Goal: Entertainment & Leisure: Consume media (video, audio)

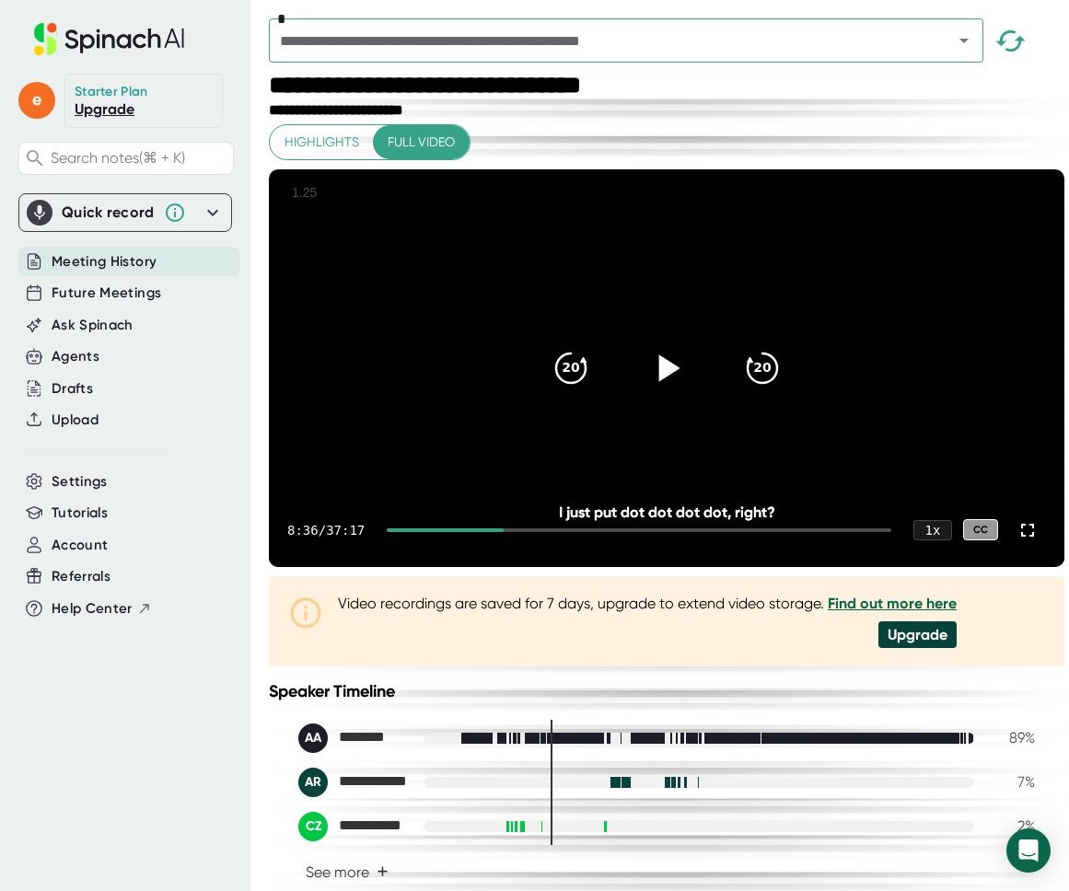
click at [652, 390] on icon at bounding box center [667, 367] width 46 height 46
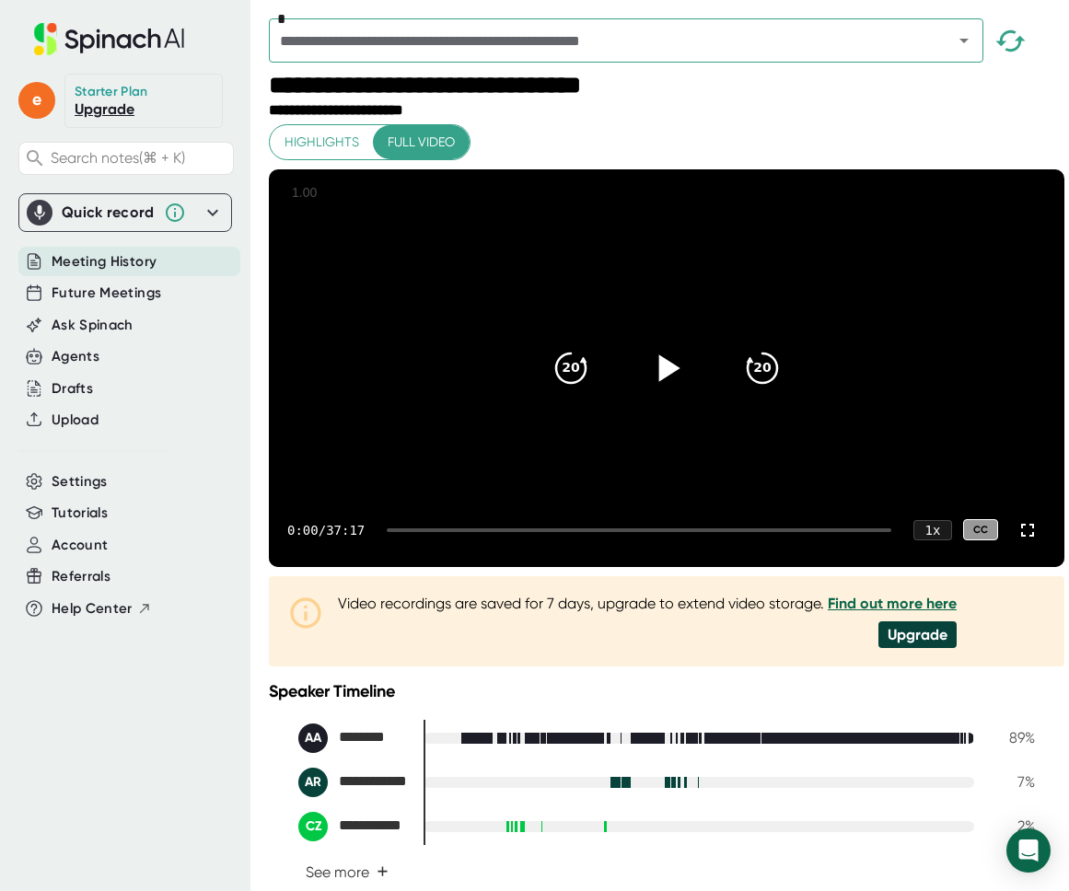
click at [644, 261] on video at bounding box center [666, 368] width 795 height 398
click at [507, 532] on div at bounding box center [639, 530] width 504 height 4
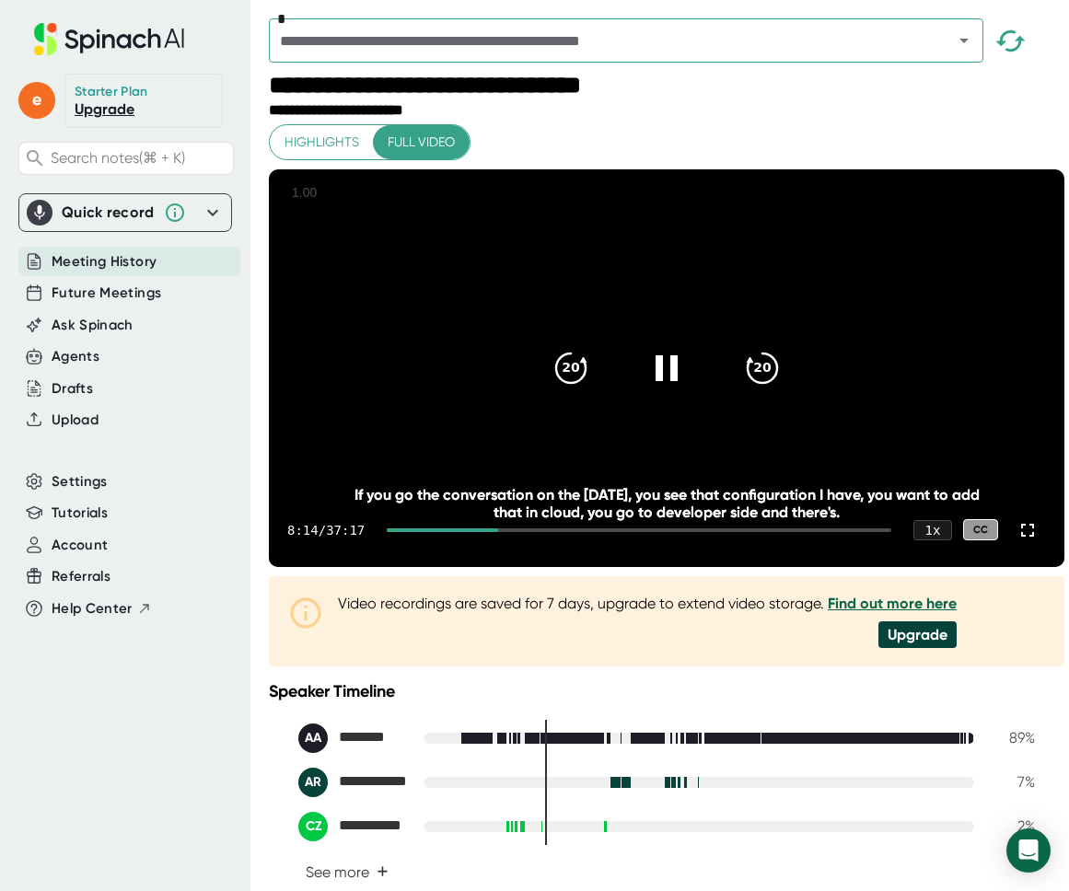
click at [517, 532] on div at bounding box center [639, 530] width 504 height 4
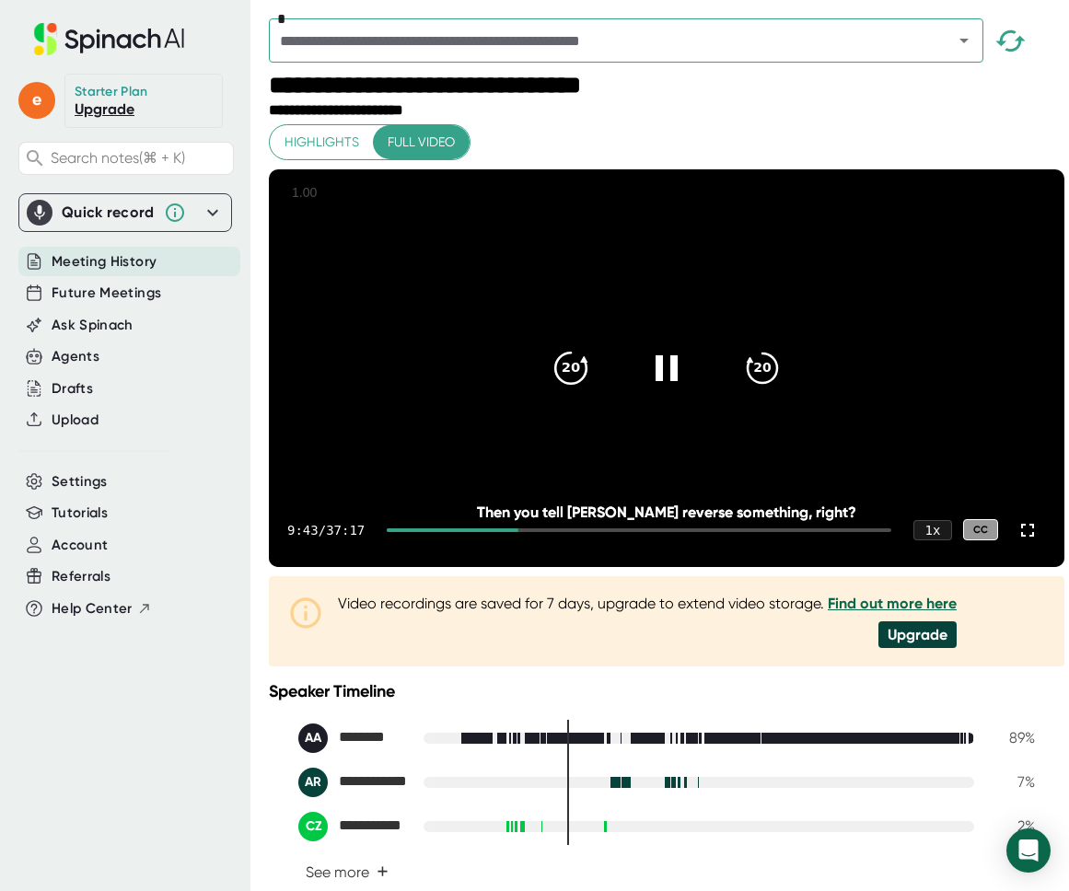
click at [567, 378] on icon "20" at bounding box center [571, 367] width 46 height 46
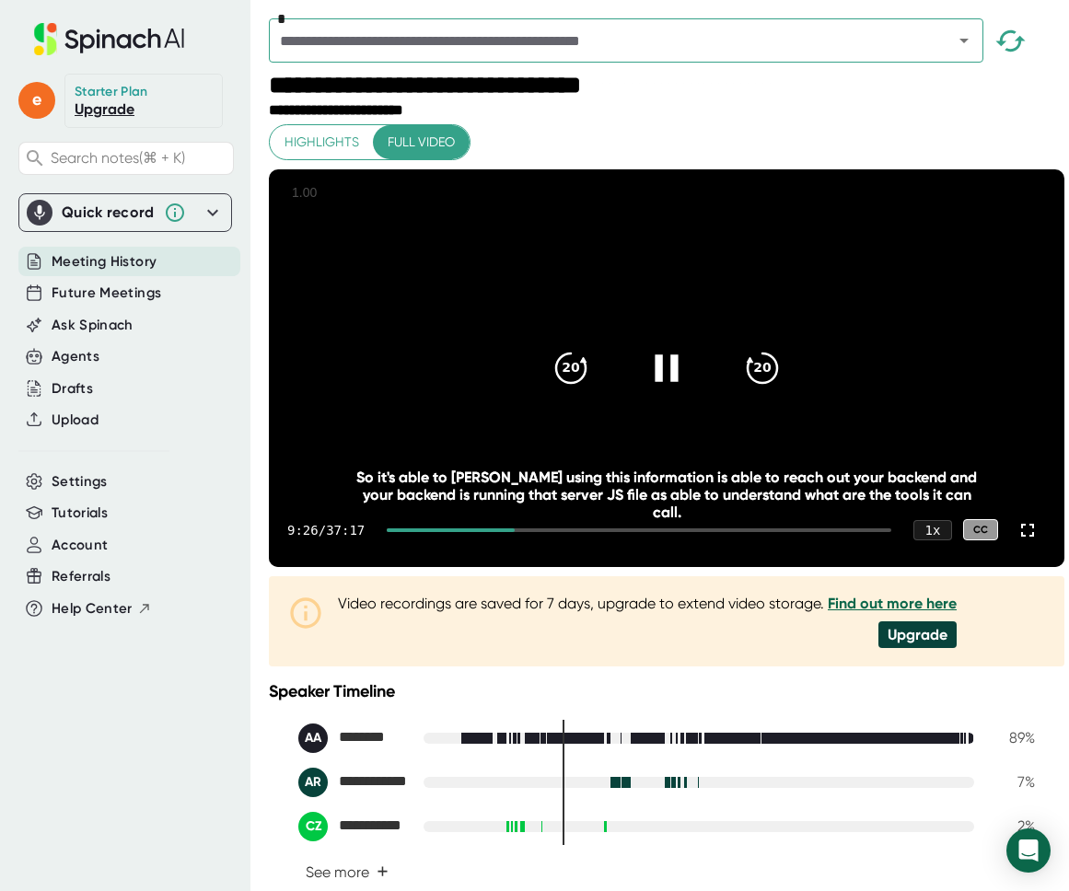
click at [677, 367] on icon at bounding box center [667, 367] width 46 height 46
click at [586, 404] on div "20" at bounding box center [570, 368] width 77 height 77
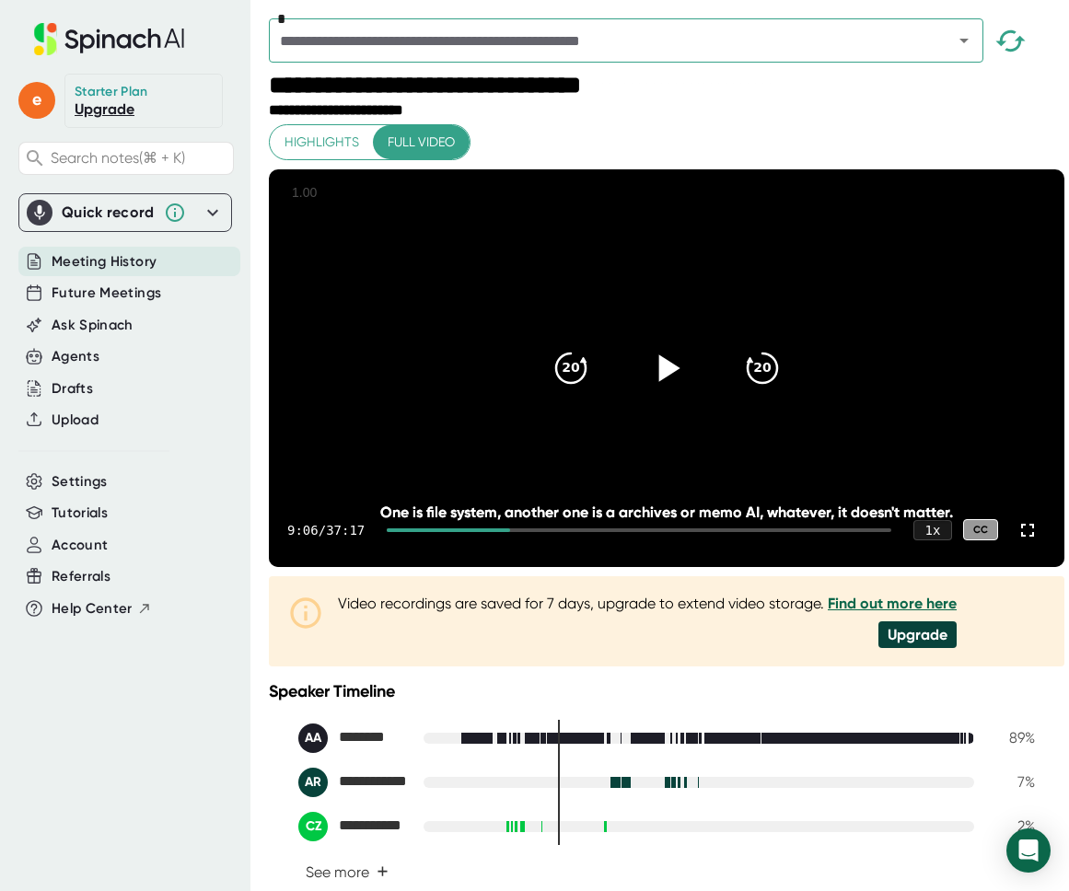
click at [634, 388] on div at bounding box center [666, 368] width 77 height 77
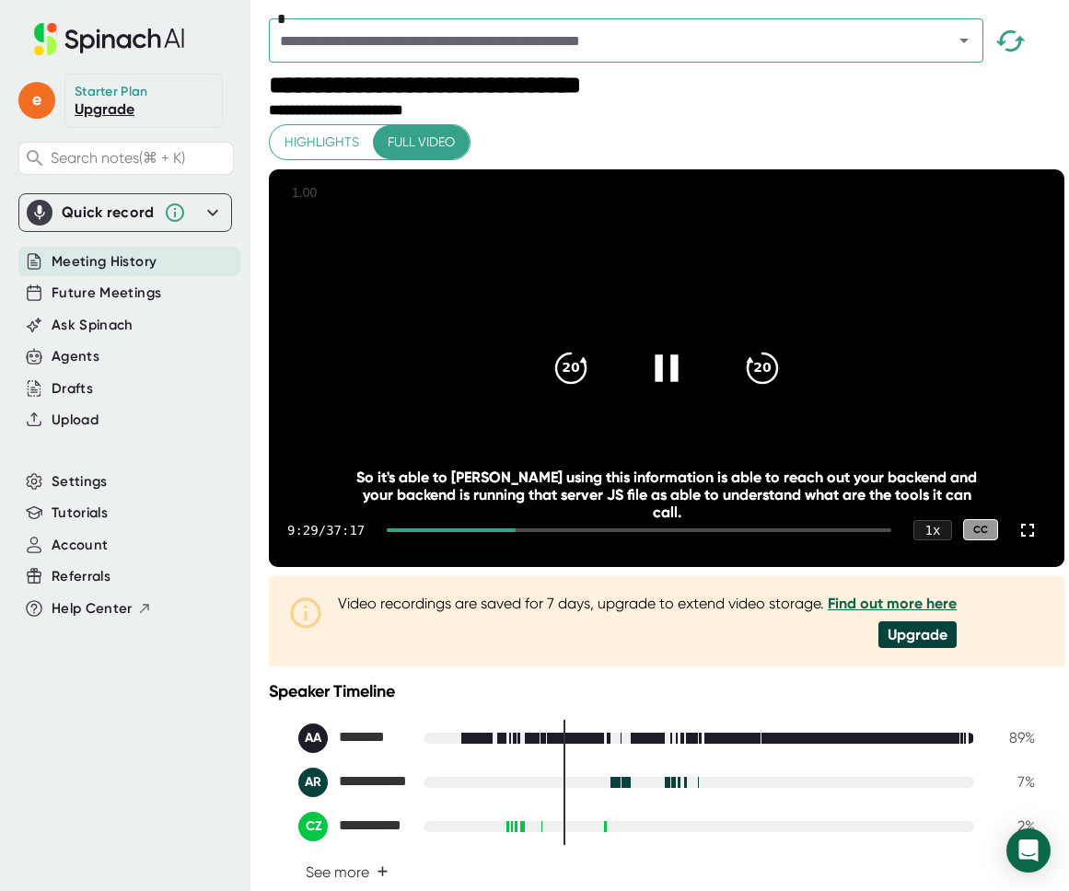
click at [638, 376] on div at bounding box center [666, 368] width 77 height 77
click at [574, 390] on icon "20" at bounding box center [571, 367] width 46 height 46
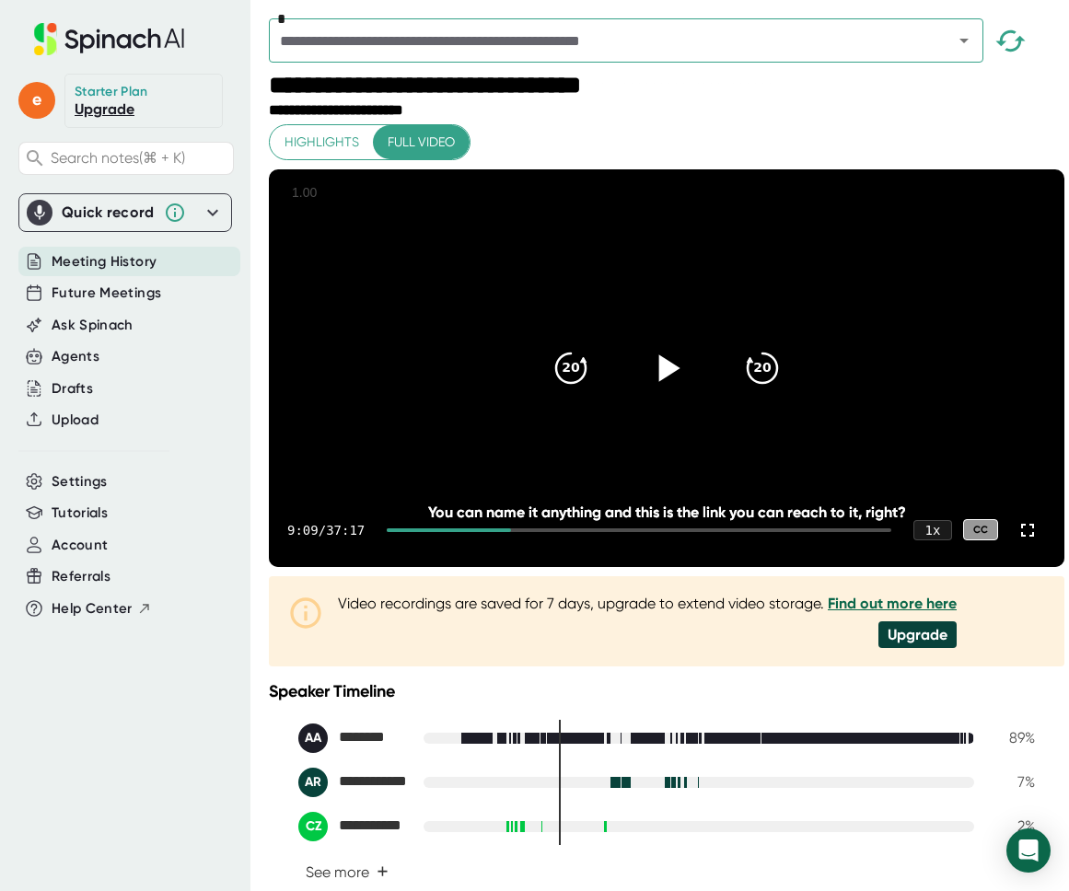
click at [670, 390] on icon at bounding box center [667, 367] width 46 height 46
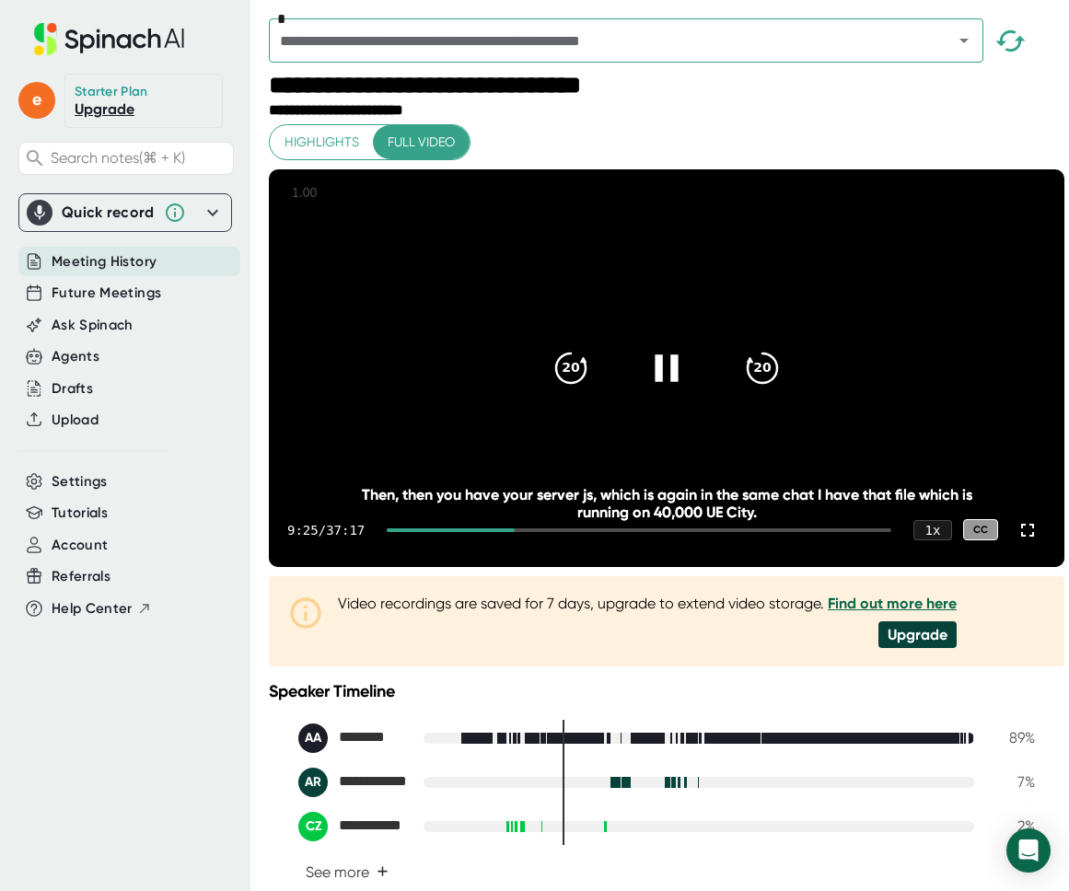
click at [657, 390] on icon at bounding box center [667, 367] width 46 height 46
click at [659, 381] on icon at bounding box center [669, 367] width 21 height 27
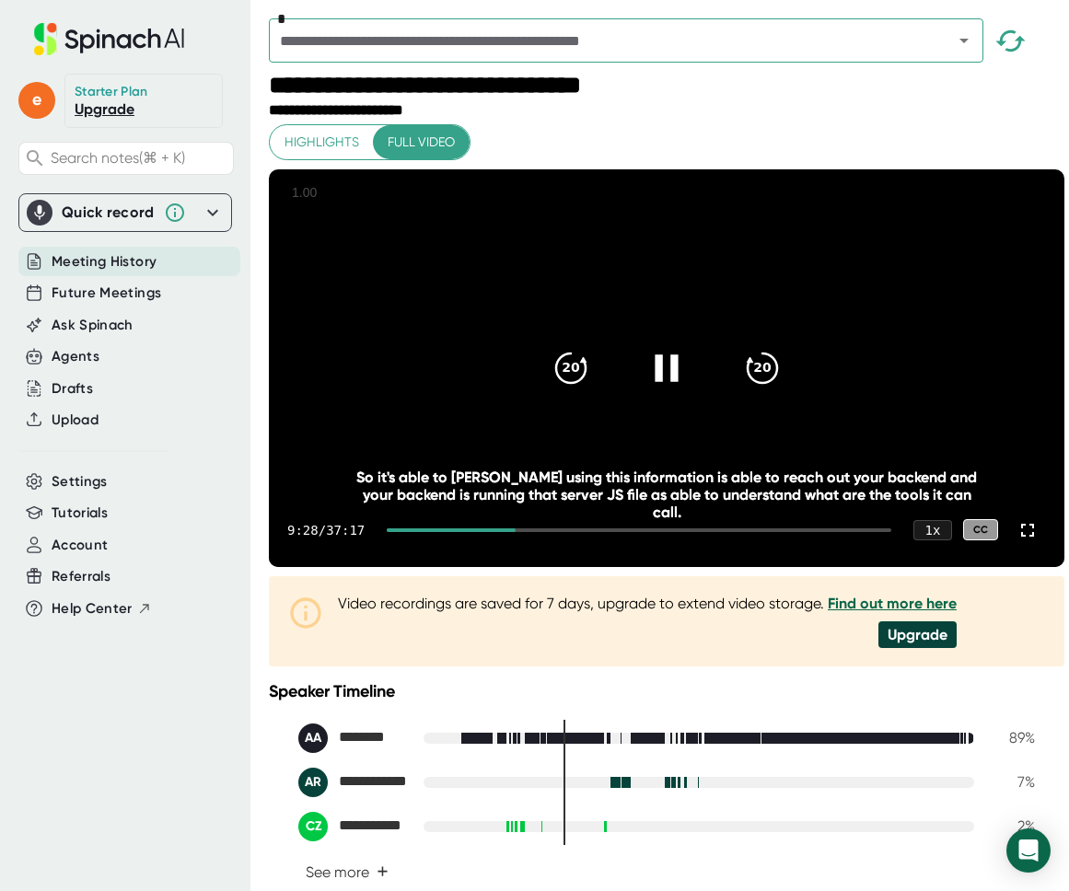
click at [657, 390] on icon at bounding box center [667, 367] width 46 height 46
click at [685, 370] on div at bounding box center [666, 368] width 77 height 77
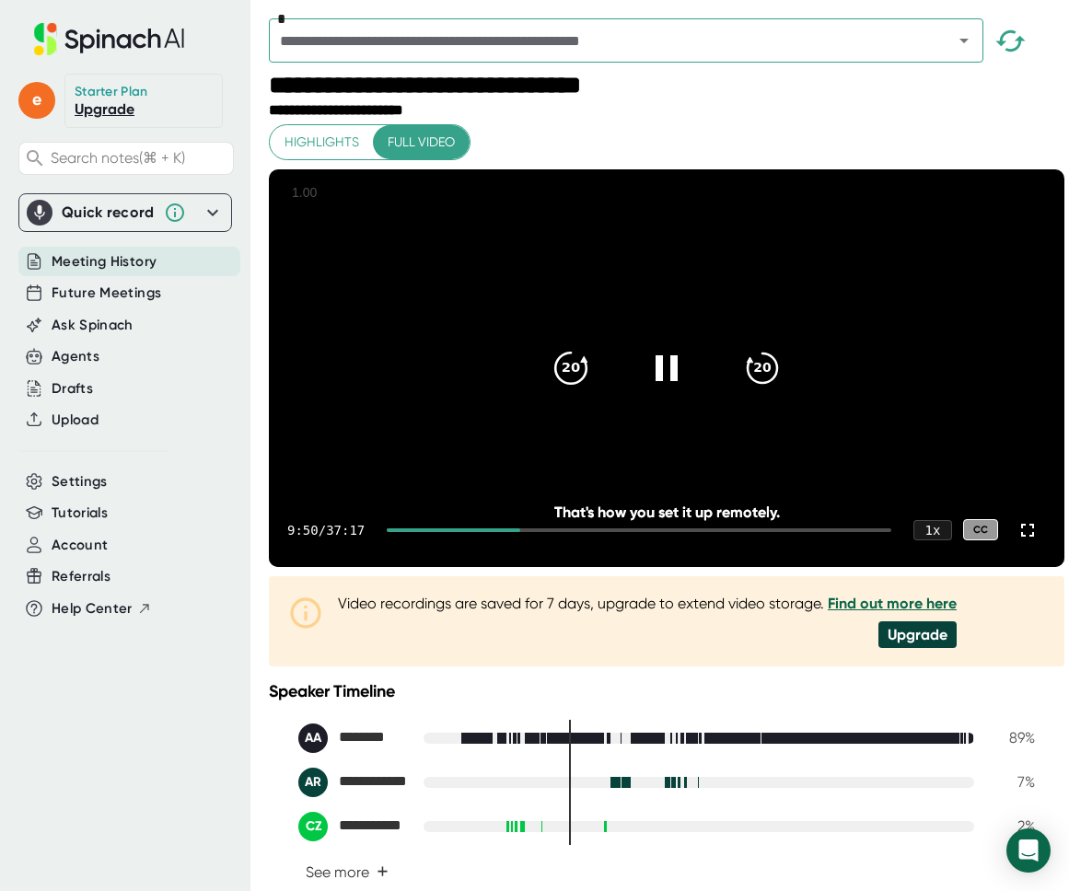
click at [572, 390] on icon "20" at bounding box center [571, 367] width 46 height 46
click at [676, 382] on icon at bounding box center [667, 367] width 46 height 46
click at [605, 391] on div "20 20" at bounding box center [666, 368] width 265 height 74
click at [583, 384] on icon "20" at bounding box center [571, 367] width 46 height 46
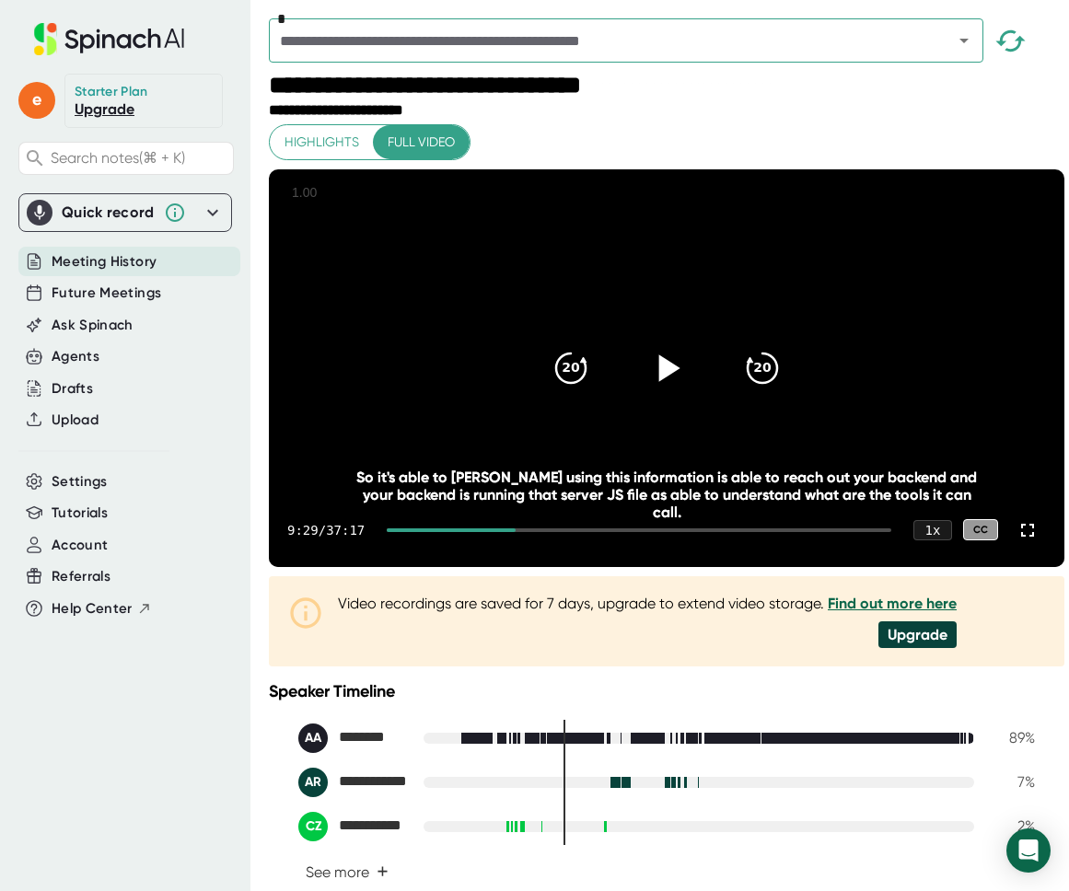
click at [663, 390] on icon at bounding box center [667, 367] width 46 height 46
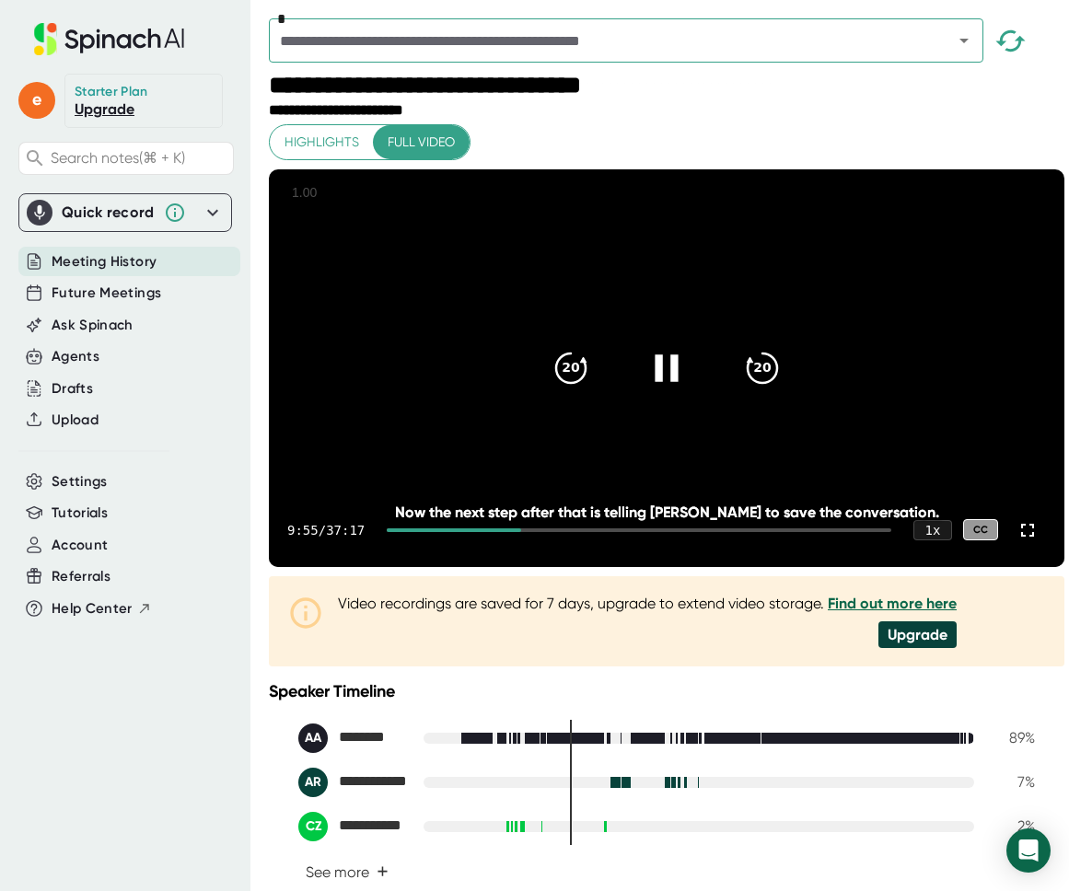
click at [632, 378] on div at bounding box center [666, 368] width 77 height 77
click at [630, 400] on div at bounding box center [666, 368] width 77 height 77
click at [645, 376] on icon at bounding box center [667, 367] width 46 height 46
click at [651, 369] on icon at bounding box center [667, 367] width 46 height 46
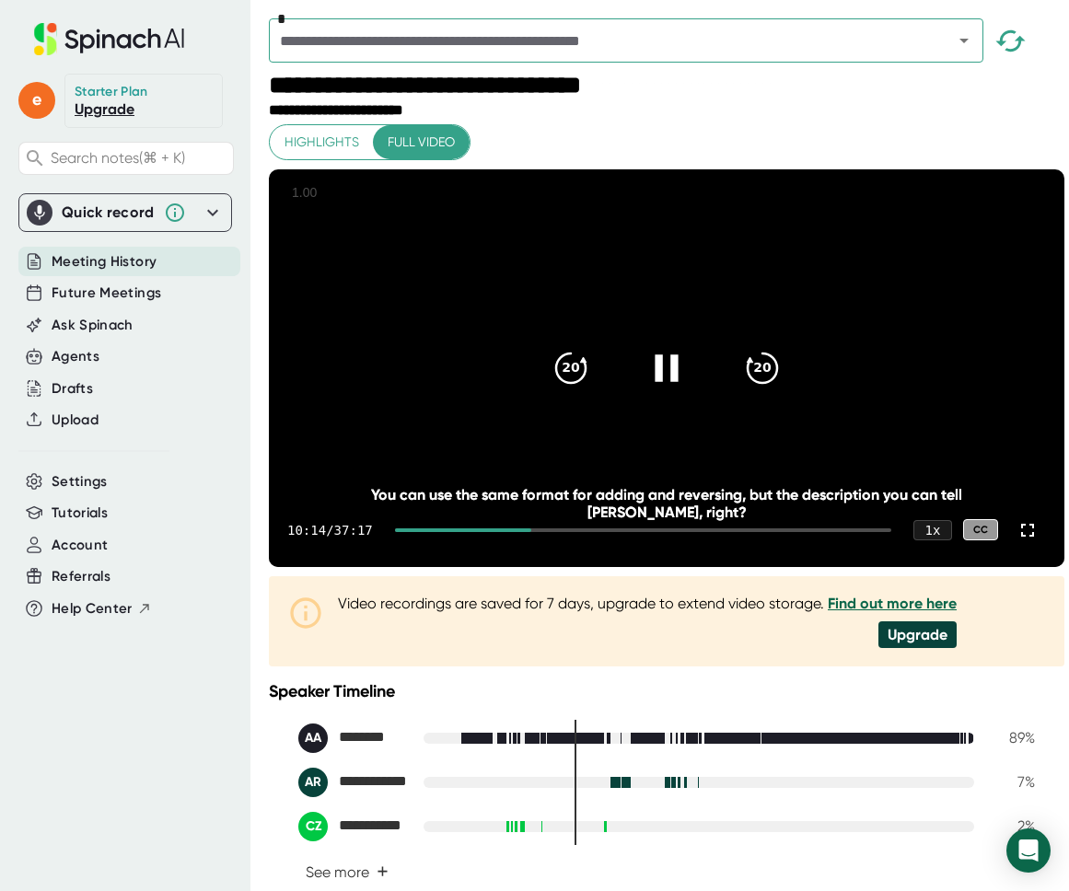
click at [685, 389] on div at bounding box center [666, 368] width 77 height 77
click at [551, 407] on div "20" at bounding box center [570, 368] width 77 height 77
click at [562, 384] on icon at bounding box center [570, 368] width 31 height 31
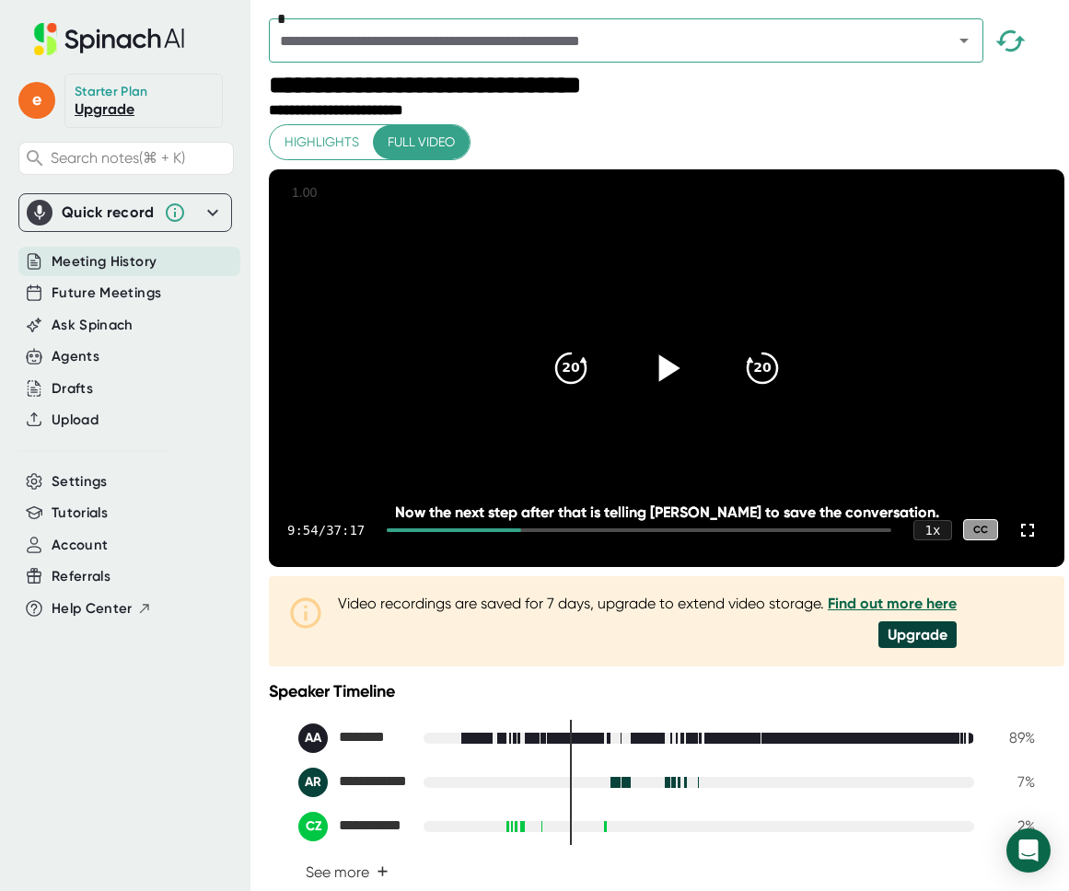
click at [651, 384] on icon at bounding box center [667, 367] width 46 height 46
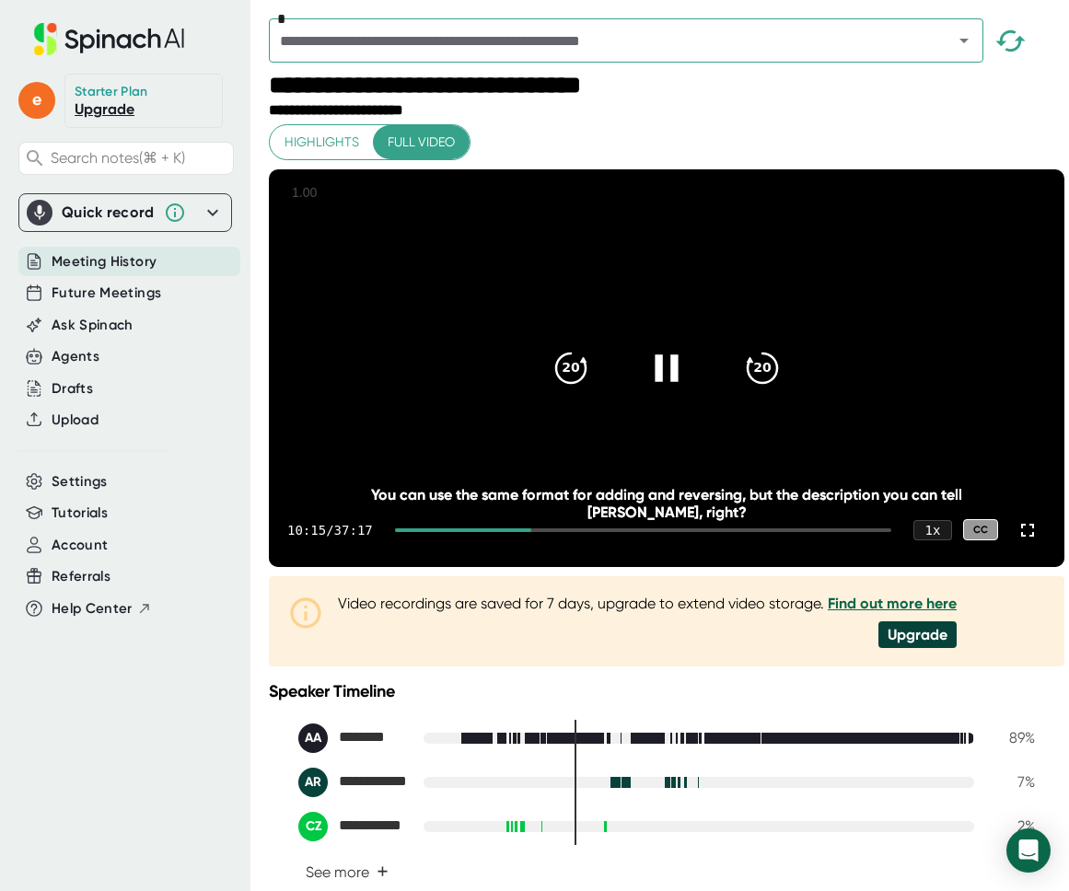
click at [677, 390] on icon at bounding box center [667, 367] width 46 height 46
click at [662, 381] on icon at bounding box center [667, 367] width 46 height 46
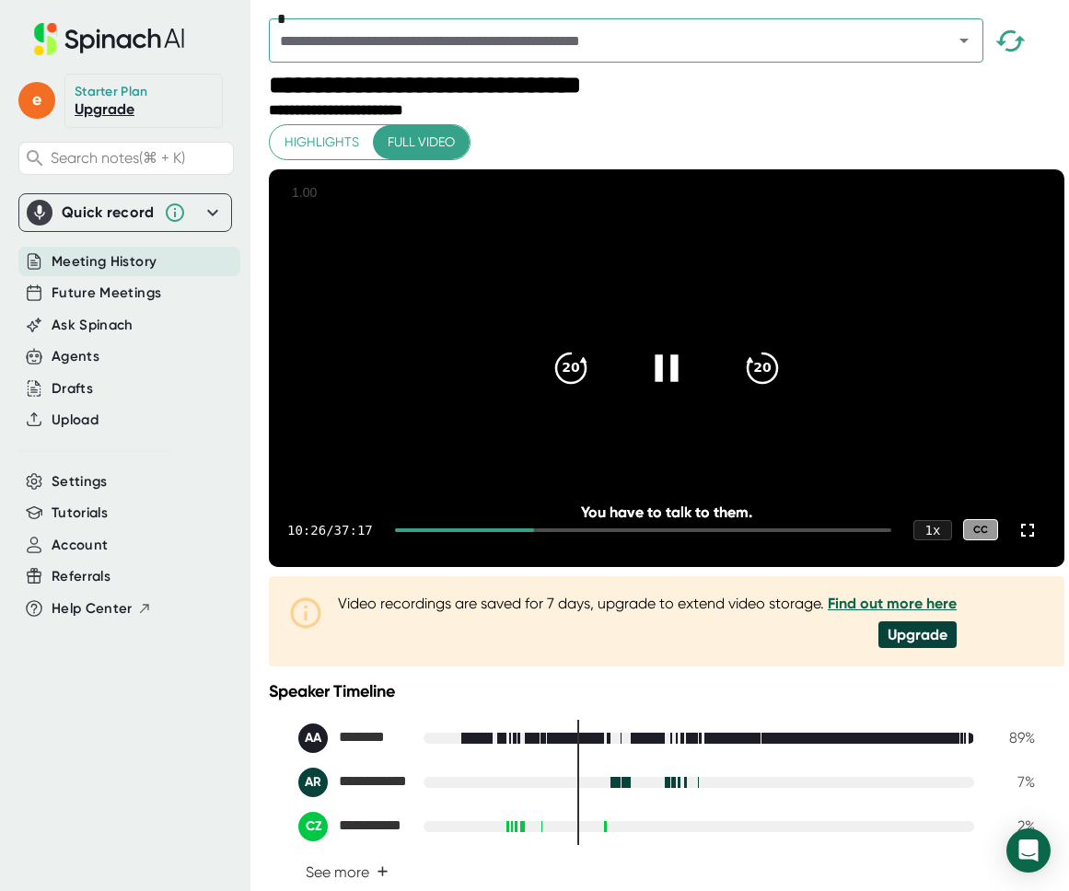
click at [668, 381] on icon at bounding box center [666, 367] width 23 height 27
click at [677, 390] on icon at bounding box center [667, 367] width 46 height 46
click at [636, 387] on div at bounding box center [666, 368] width 77 height 77
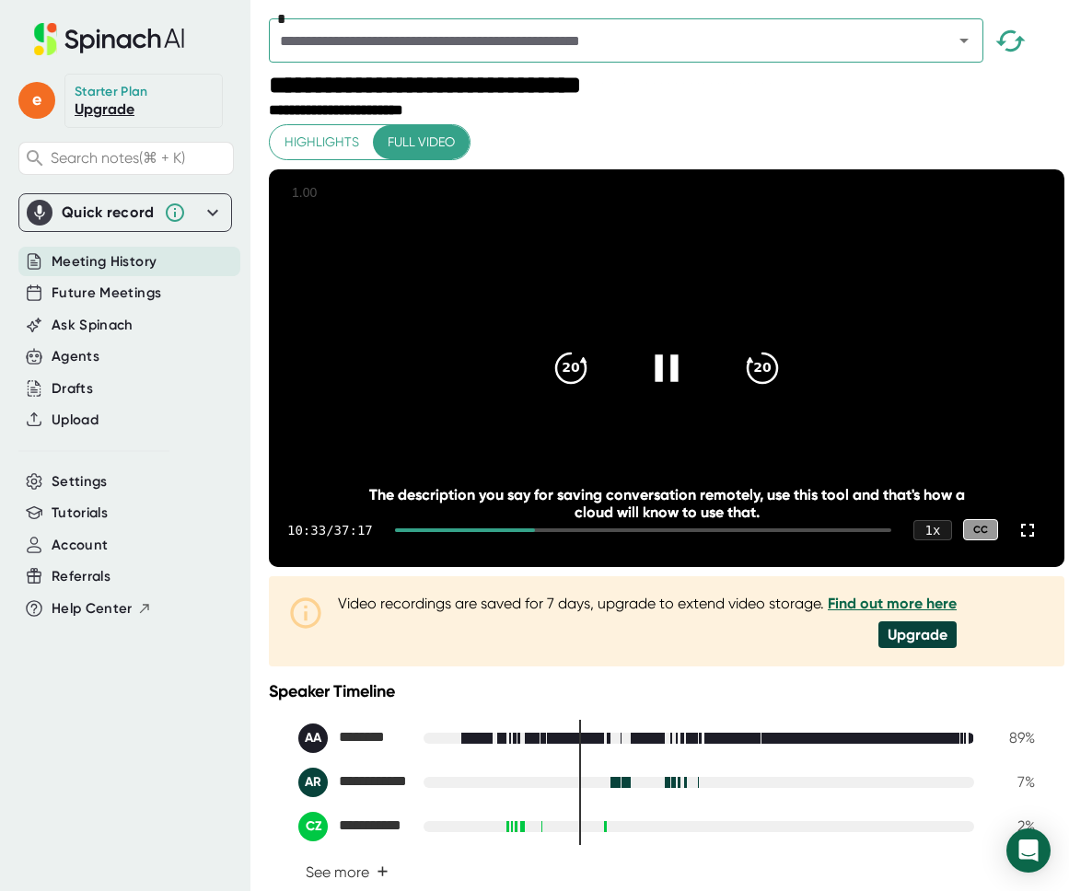
click at [636, 385] on div at bounding box center [666, 368] width 77 height 77
click at [677, 390] on icon at bounding box center [667, 367] width 46 height 46
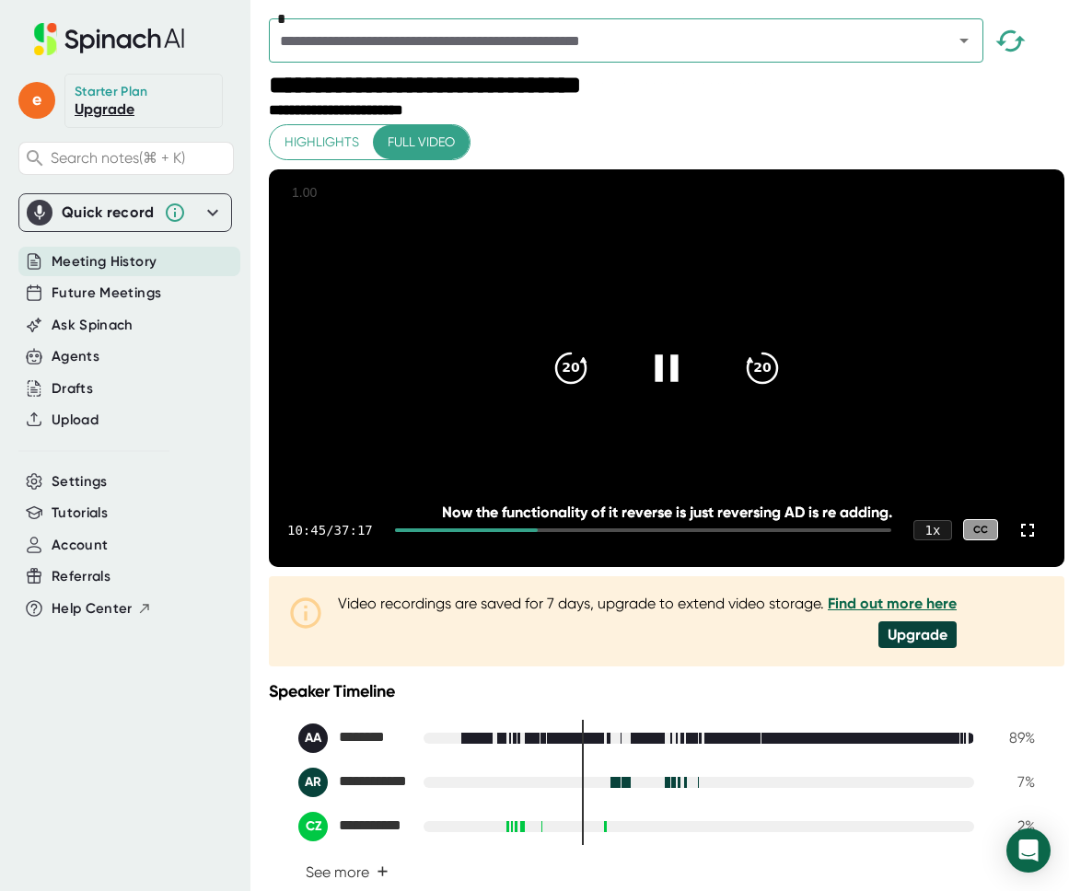
click at [665, 390] on icon at bounding box center [667, 367] width 46 height 46
click at [659, 381] on icon at bounding box center [669, 367] width 21 height 27
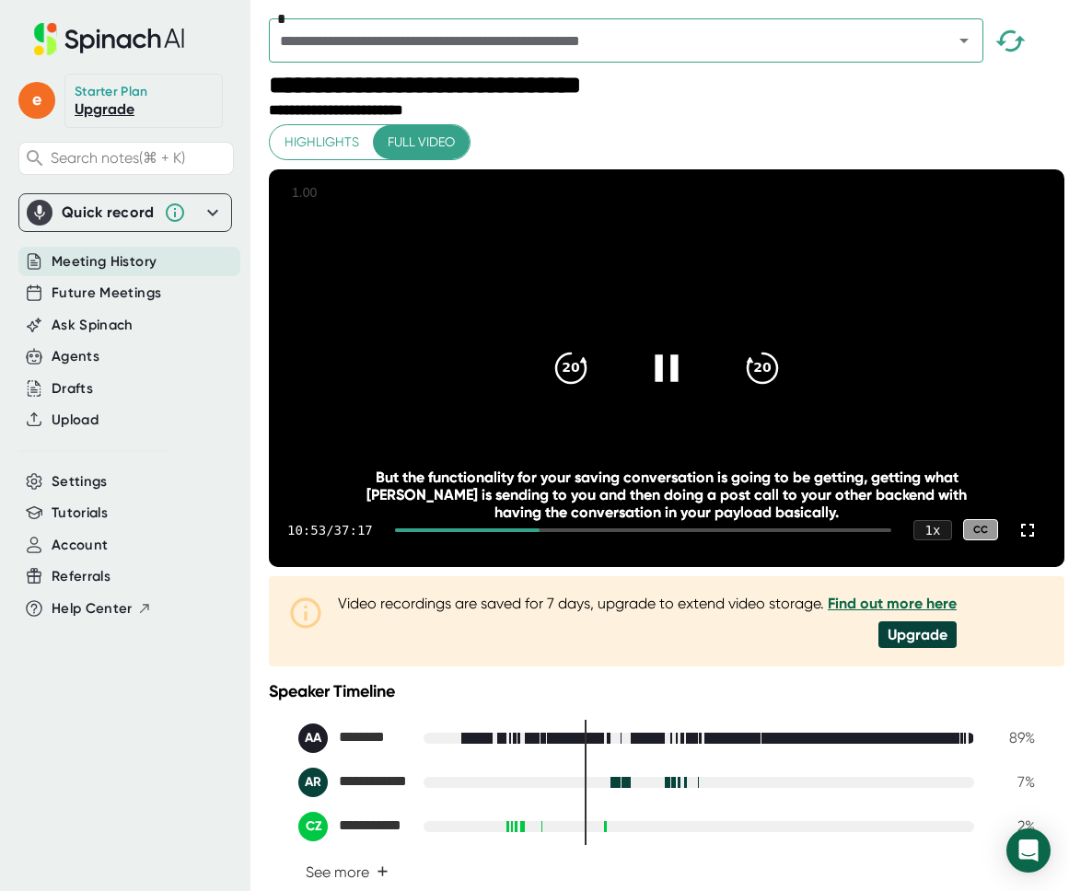
click at [658, 383] on icon at bounding box center [667, 367] width 46 height 46
click at [576, 405] on div "20 20" at bounding box center [666, 368] width 265 height 74
click at [573, 390] on icon "20" at bounding box center [571, 367] width 46 height 46
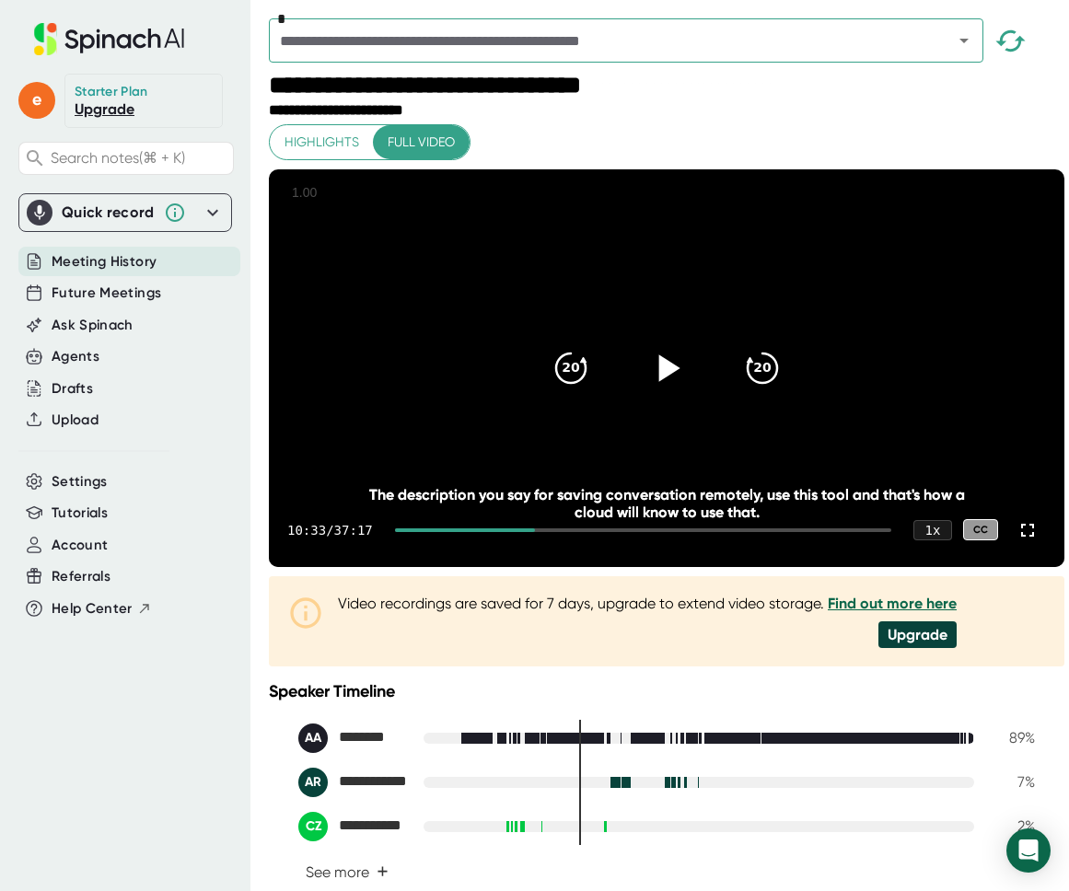
click at [679, 381] on icon at bounding box center [667, 367] width 46 height 46
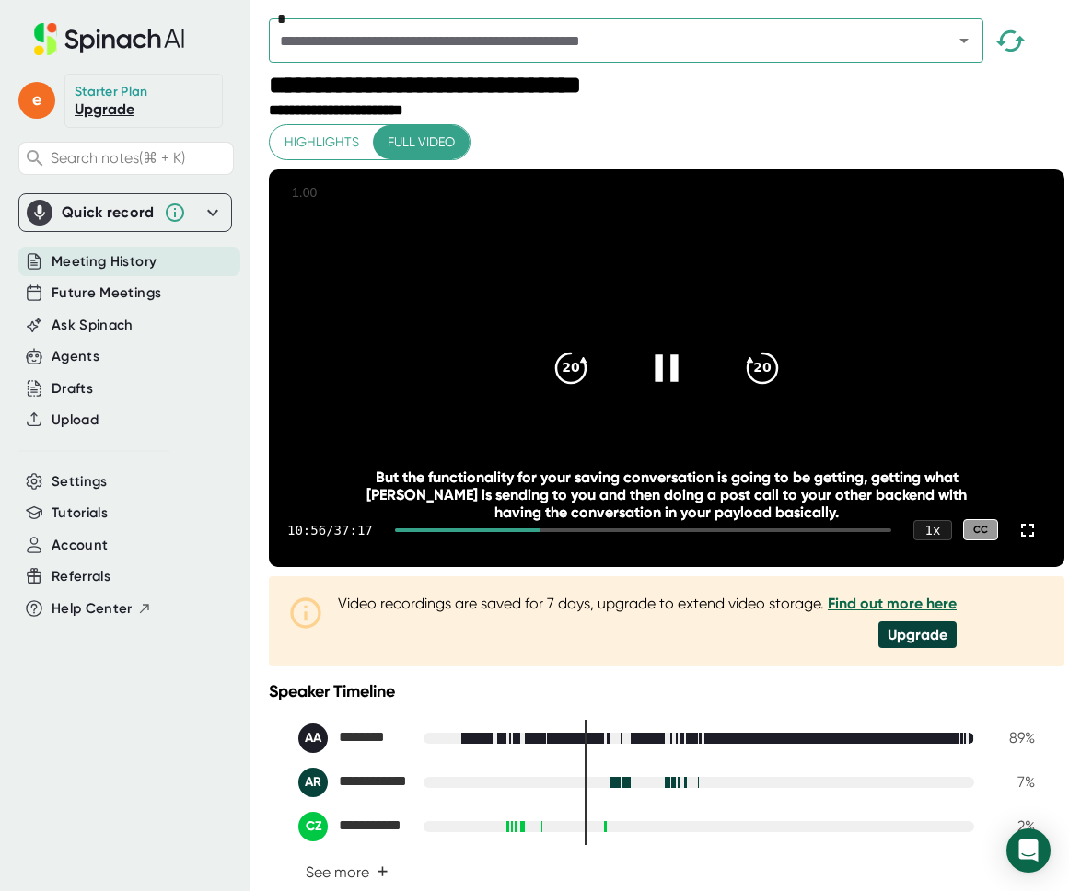
click at [651, 370] on icon at bounding box center [667, 367] width 46 height 46
click at [676, 390] on icon at bounding box center [667, 367] width 46 height 46
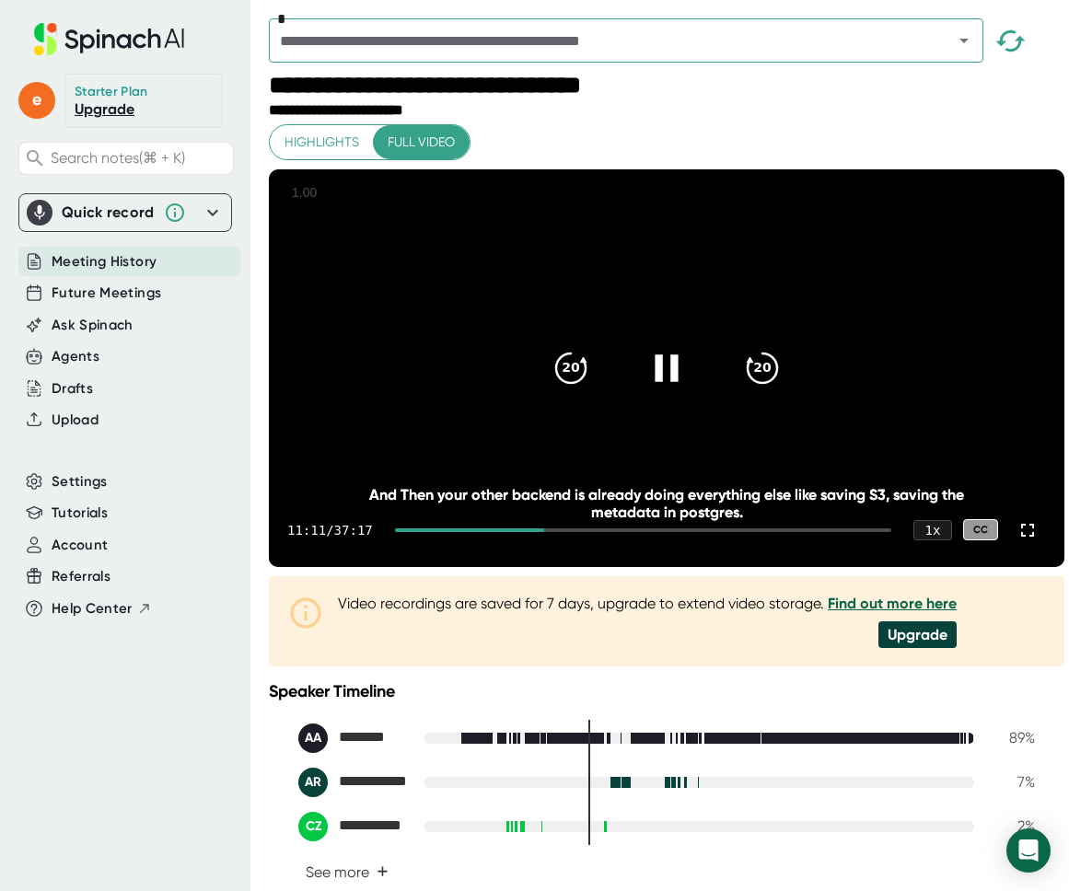
click at [828, 397] on video at bounding box center [666, 368] width 795 height 398
click at [681, 390] on div at bounding box center [666, 368] width 77 height 77
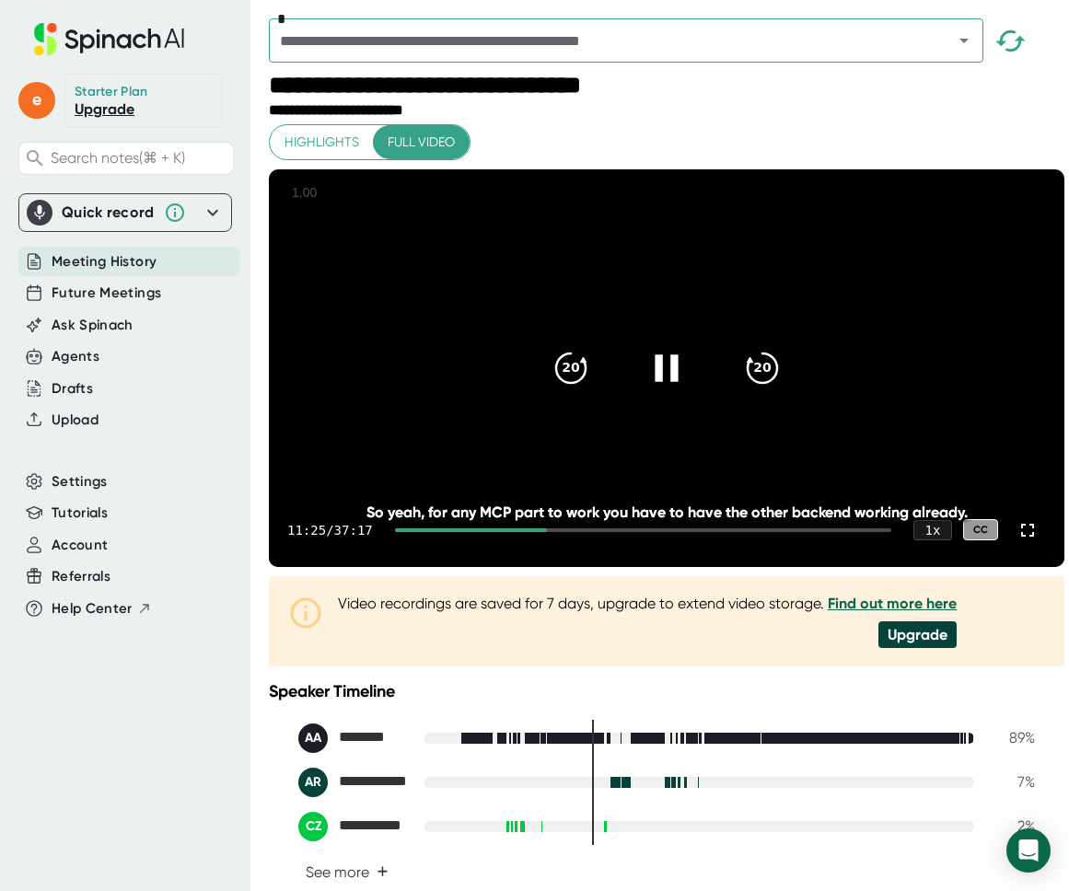
click at [660, 378] on icon at bounding box center [667, 367] width 46 height 46
click at [678, 390] on icon at bounding box center [667, 367] width 46 height 46
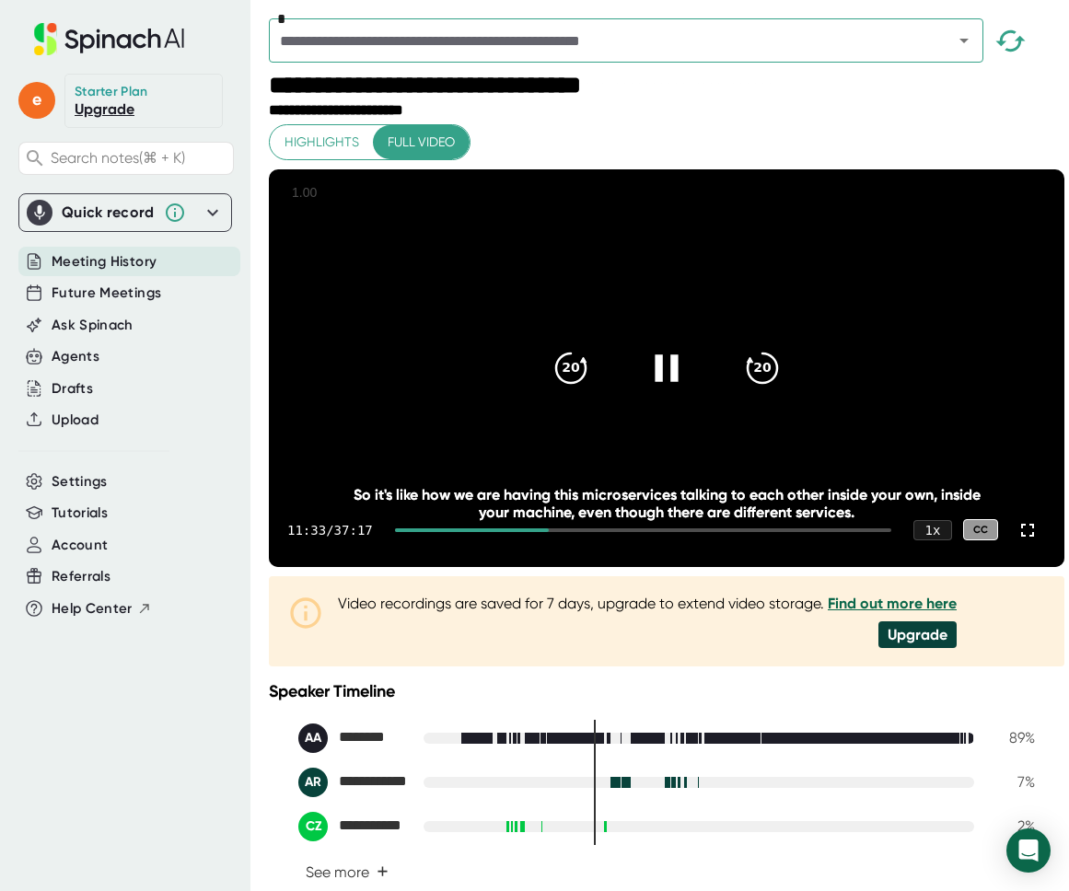
click at [662, 390] on icon at bounding box center [667, 367] width 46 height 46
click at [660, 381] on icon at bounding box center [669, 367] width 21 height 27
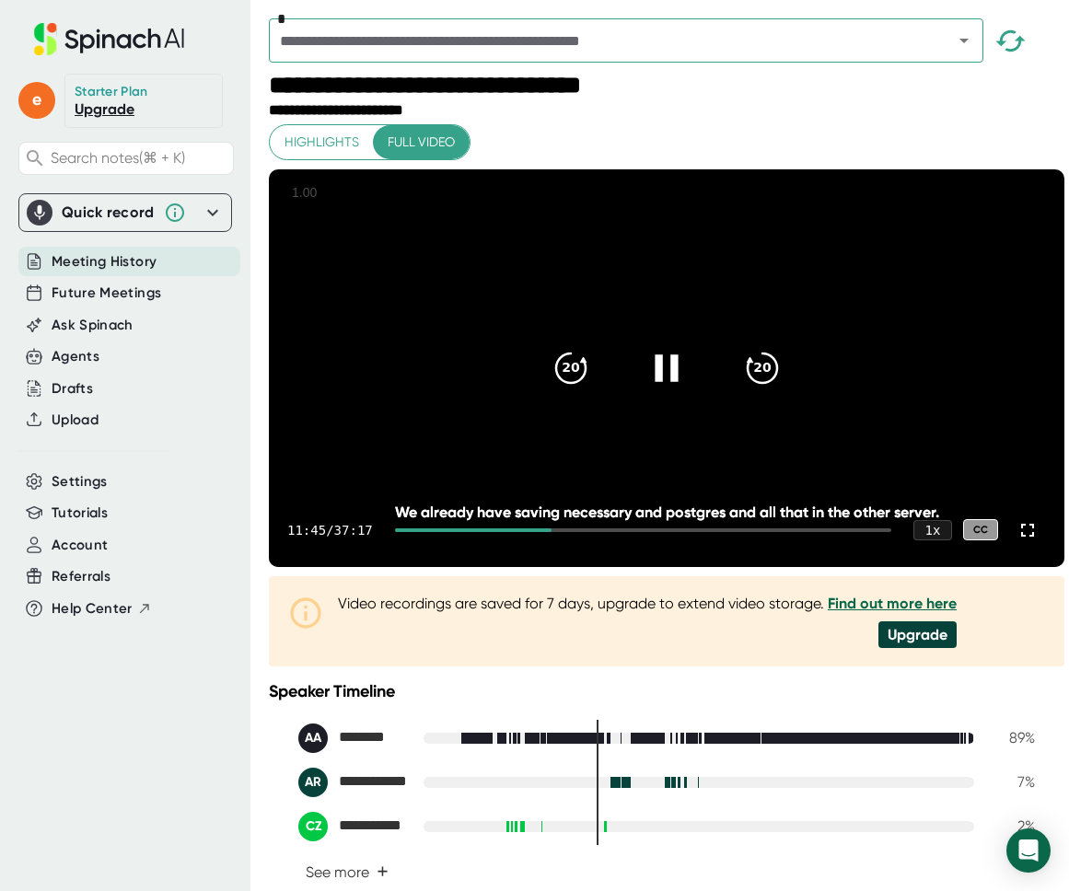
click at [663, 383] on icon at bounding box center [667, 367] width 46 height 46
click at [660, 381] on icon at bounding box center [669, 367] width 21 height 27
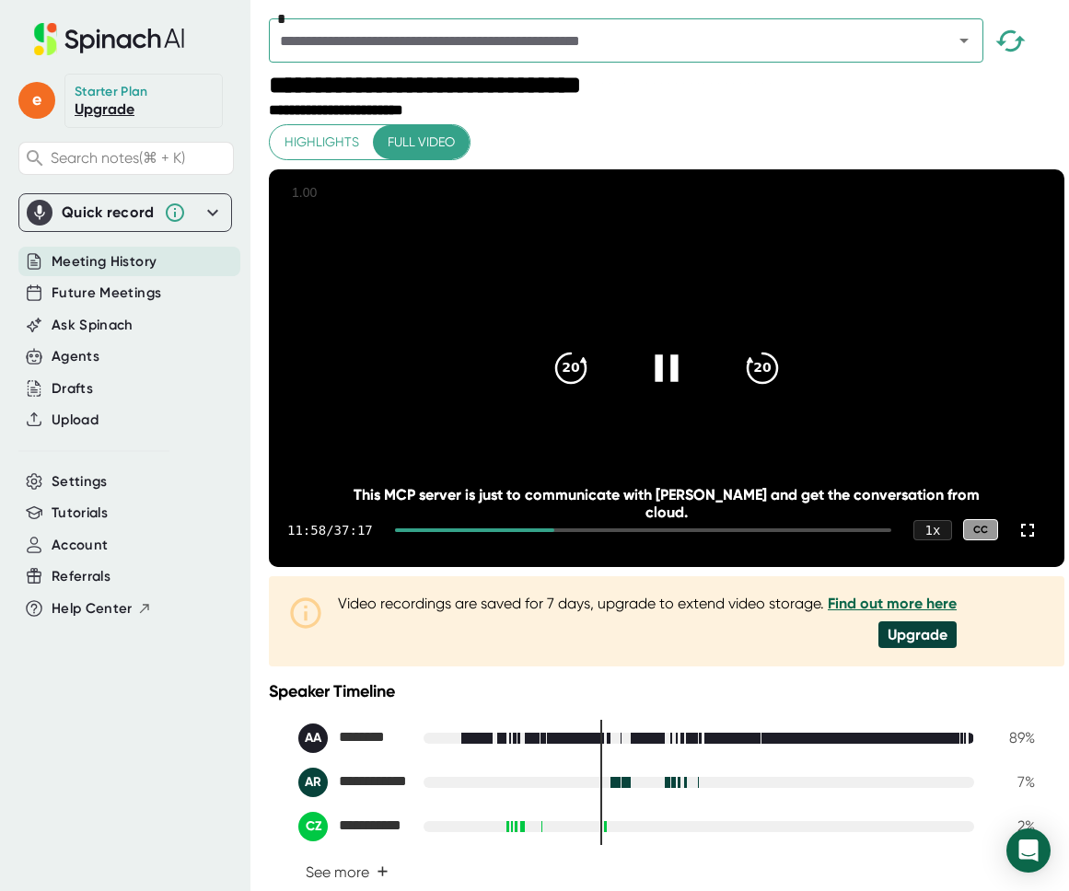
click at [686, 438] on video at bounding box center [666, 368] width 795 height 398
click at [662, 376] on icon at bounding box center [667, 367] width 46 height 46
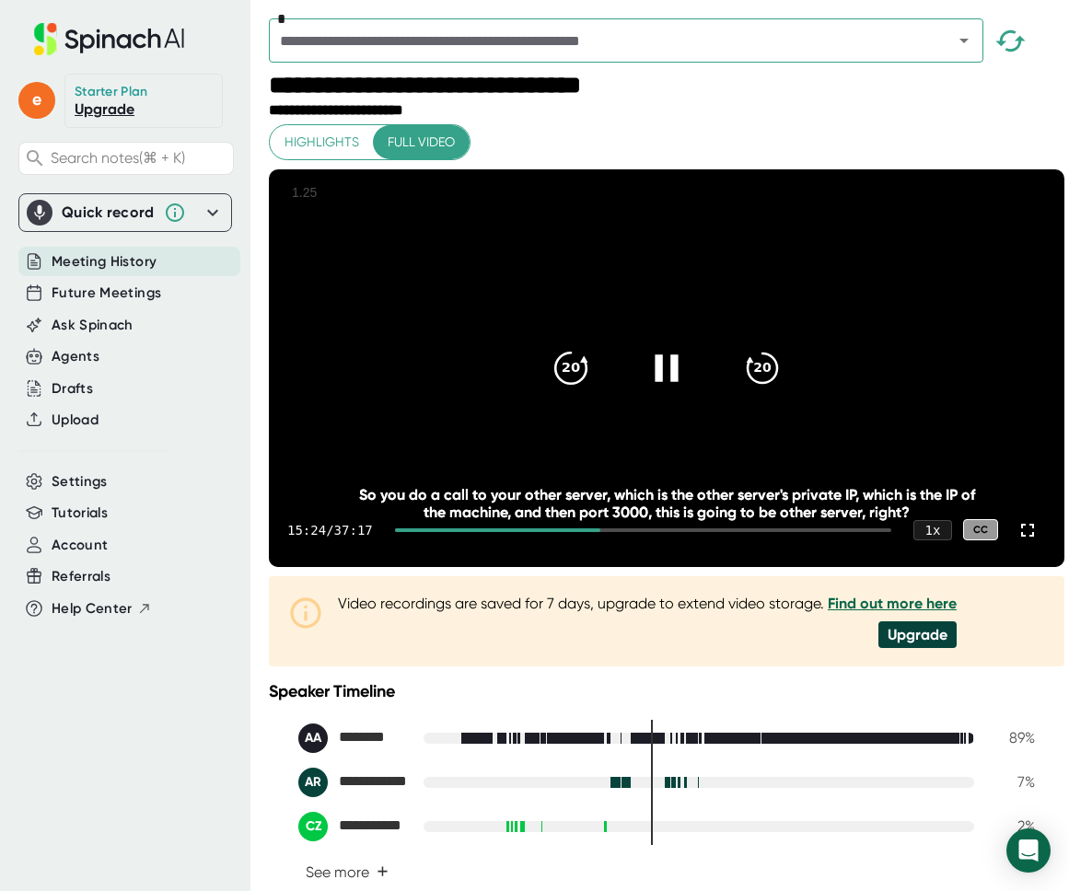
click at [556, 390] on icon "20" at bounding box center [571, 367] width 46 height 46
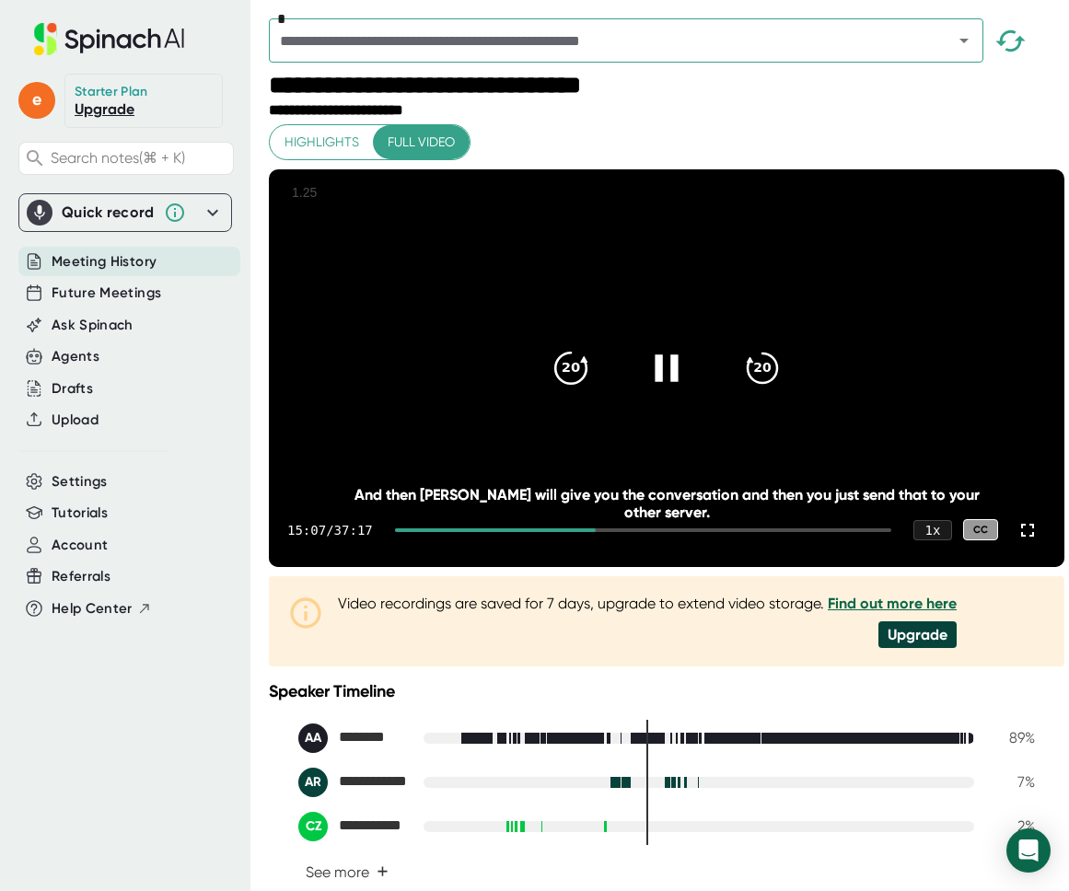
click at [554, 390] on icon "20" at bounding box center [571, 367] width 46 height 46
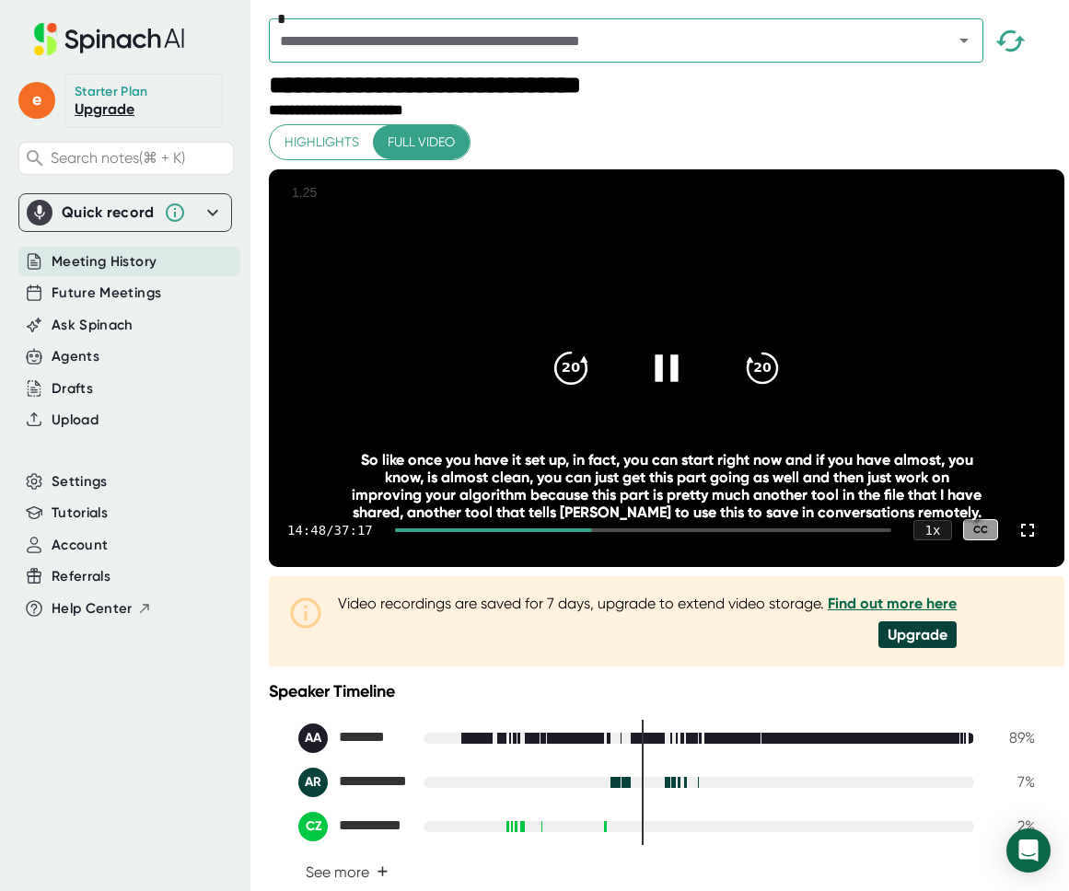
click at [541, 388] on div "20" at bounding box center [570, 368] width 77 height 77
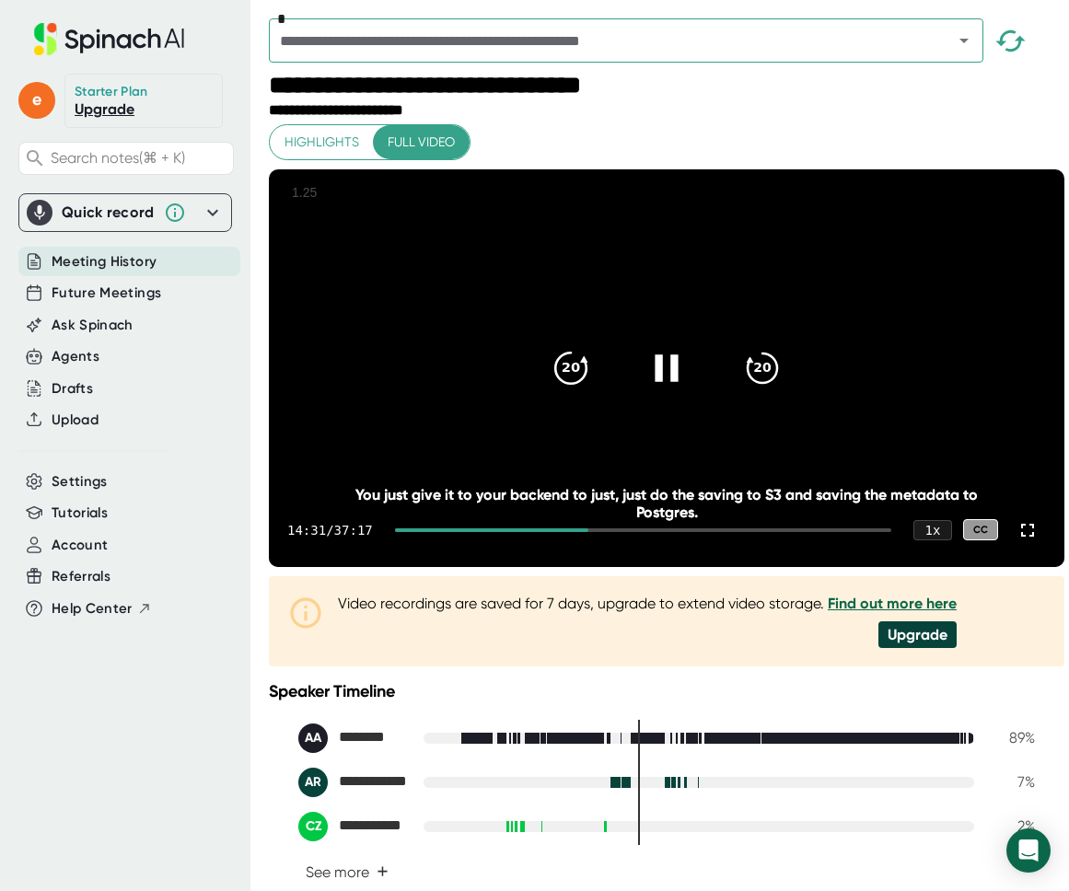
click at [561, 388] on icon "20" at bounding box center [571, 367] width 46 height 46
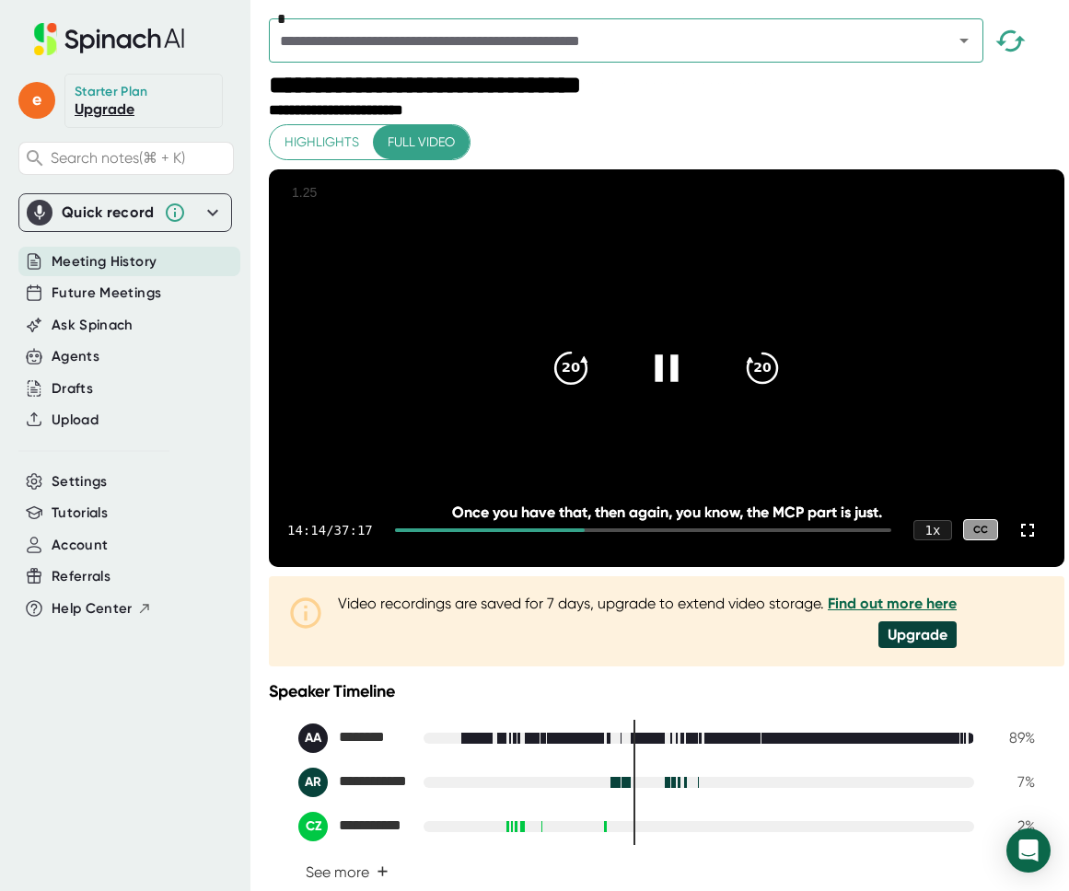
click at [561, 368] on icon "20" at bounding box center [571, 367] width 46 height 46
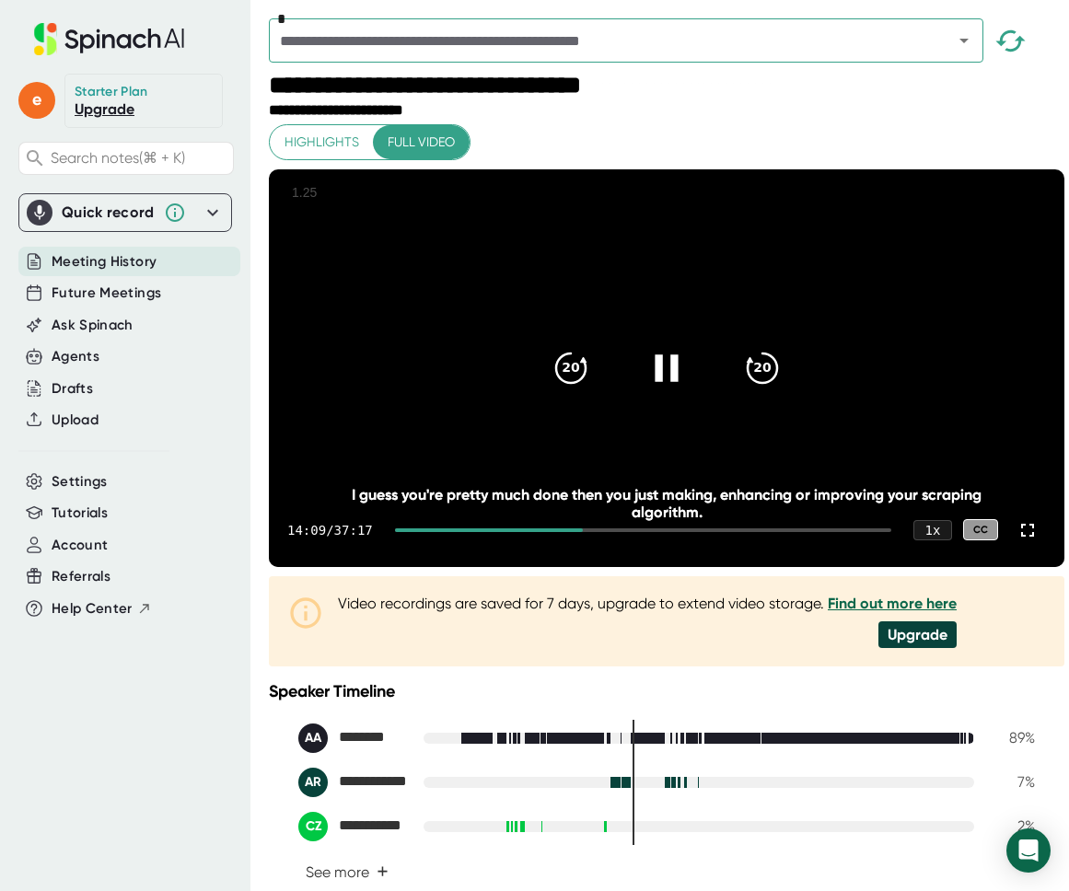
click at [649, 389] on icon at bounding box center [667, 367] width 46 height 46
click at [650, 390] on icon at bounding box center [667, 367] width 46 height 46
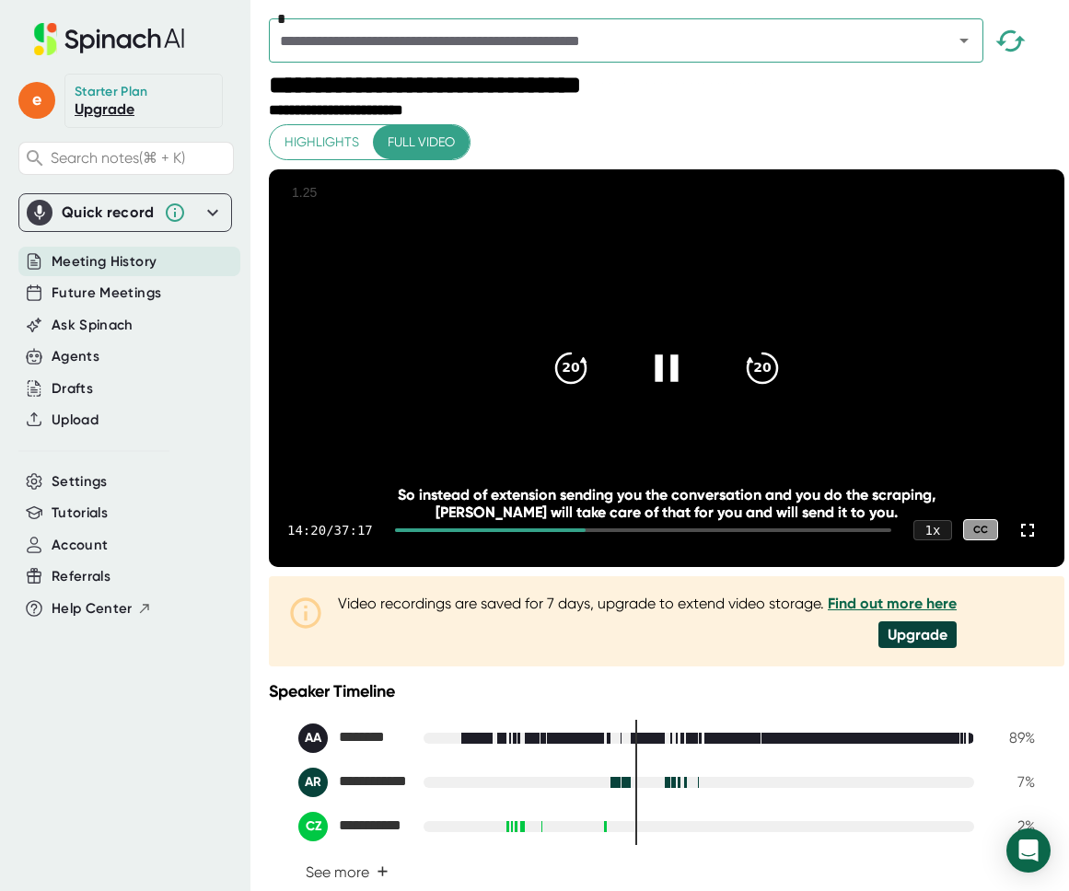
click at [673, 370] on icon at bounding box center [667, 367] width 46 height 46
click at [667, 377] on icon at bounding box center [667, 367] width 46 height 46
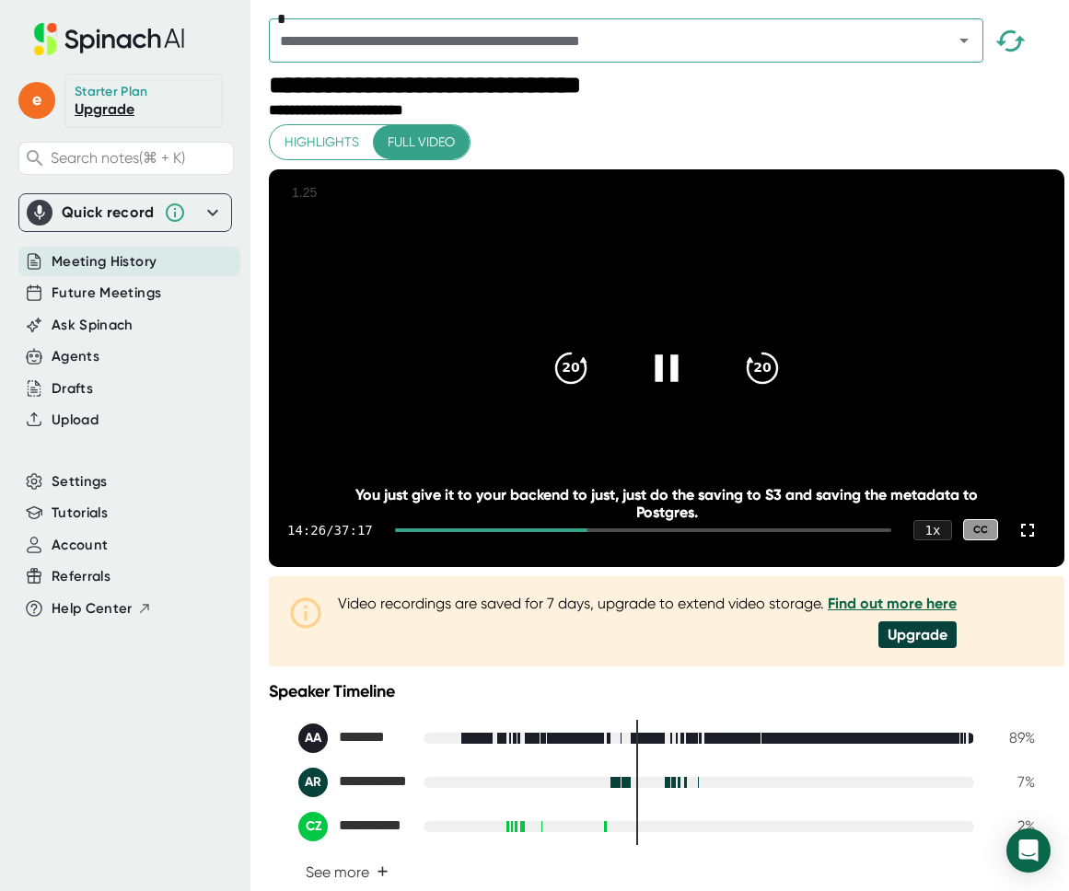
click at [666, 380] on icon at bounding box center [666, 367] width 23 height 27
click at [674, 382] on icon at bounding box center [667, 367] width 46 height 46
click at [667, 390] on icon at bounding box center [667, 367] width 46 height 46
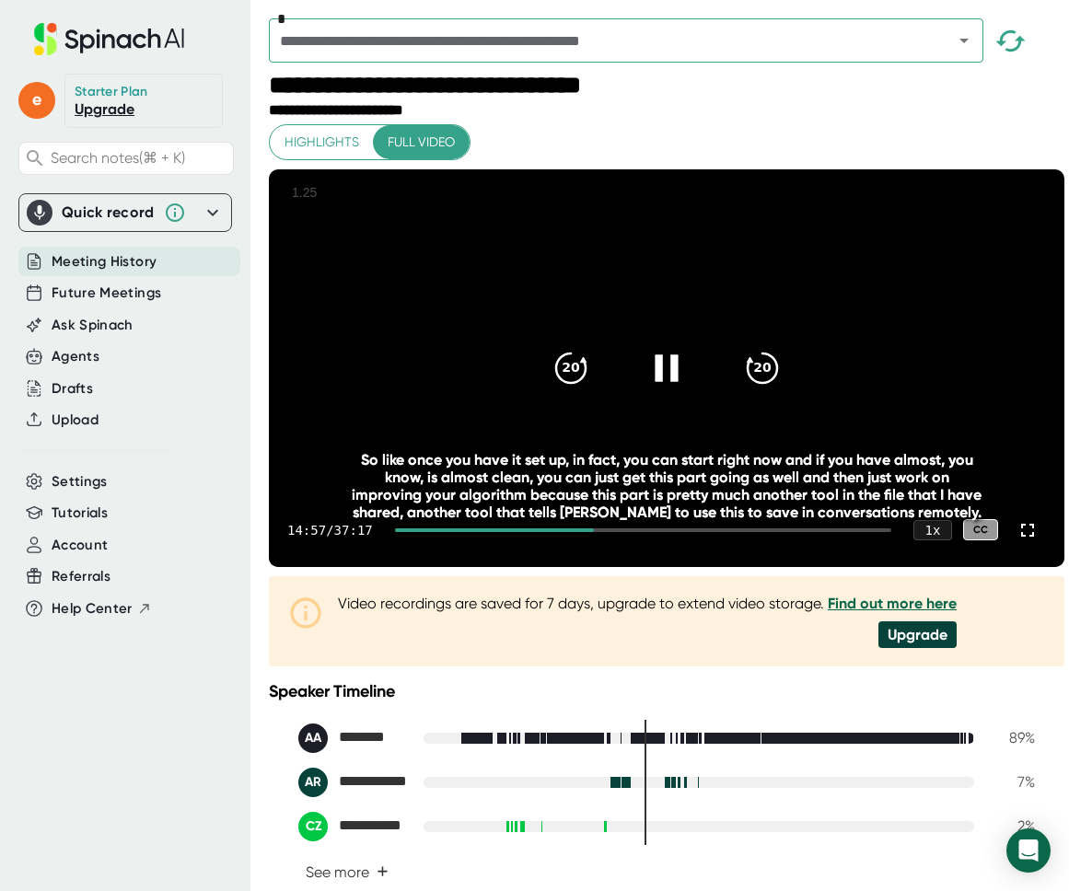
click at [665, 381] on icon at bounding box center [666, 367] width 23 height 27
click at [644, 388] on icon at bounding box center [667, 367] width 46 height 46
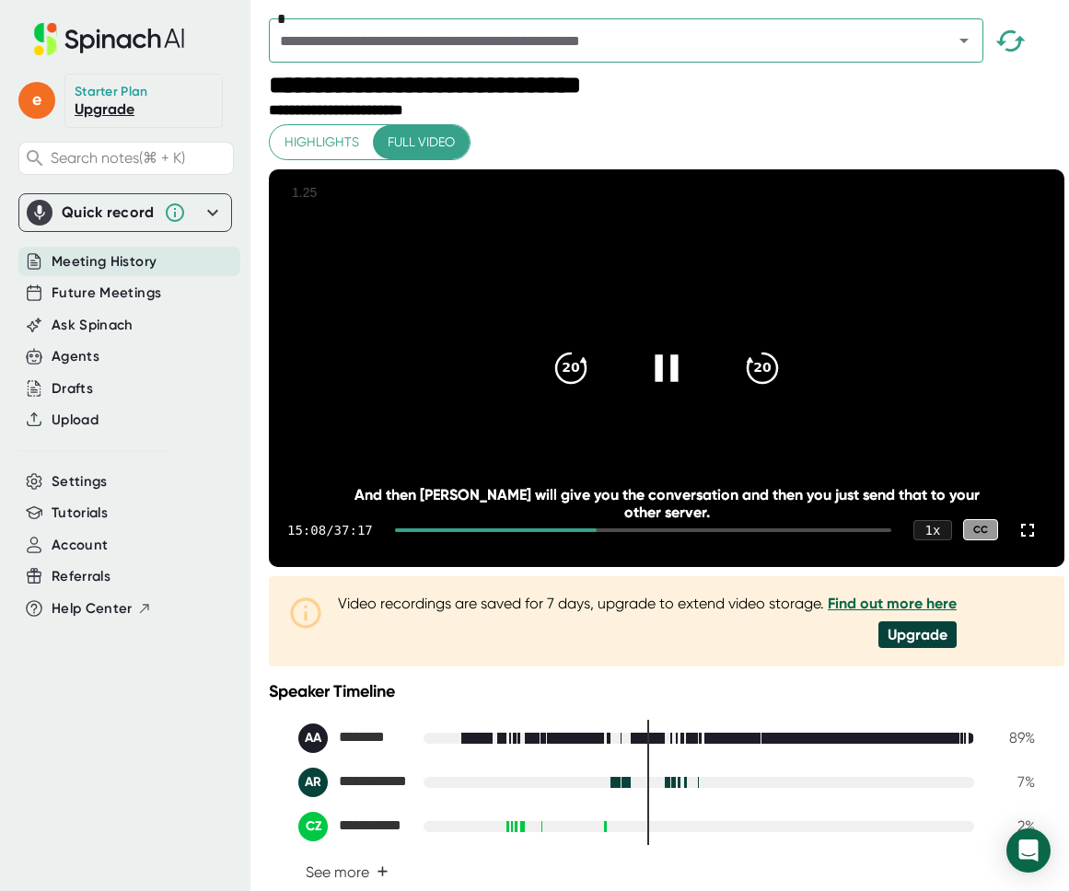
click at [649, 390] on icon at bounding box center [667, 367] width 46 height 46
click at [644, 390] on icon at bounding box center [667, 367] width 46 height 46
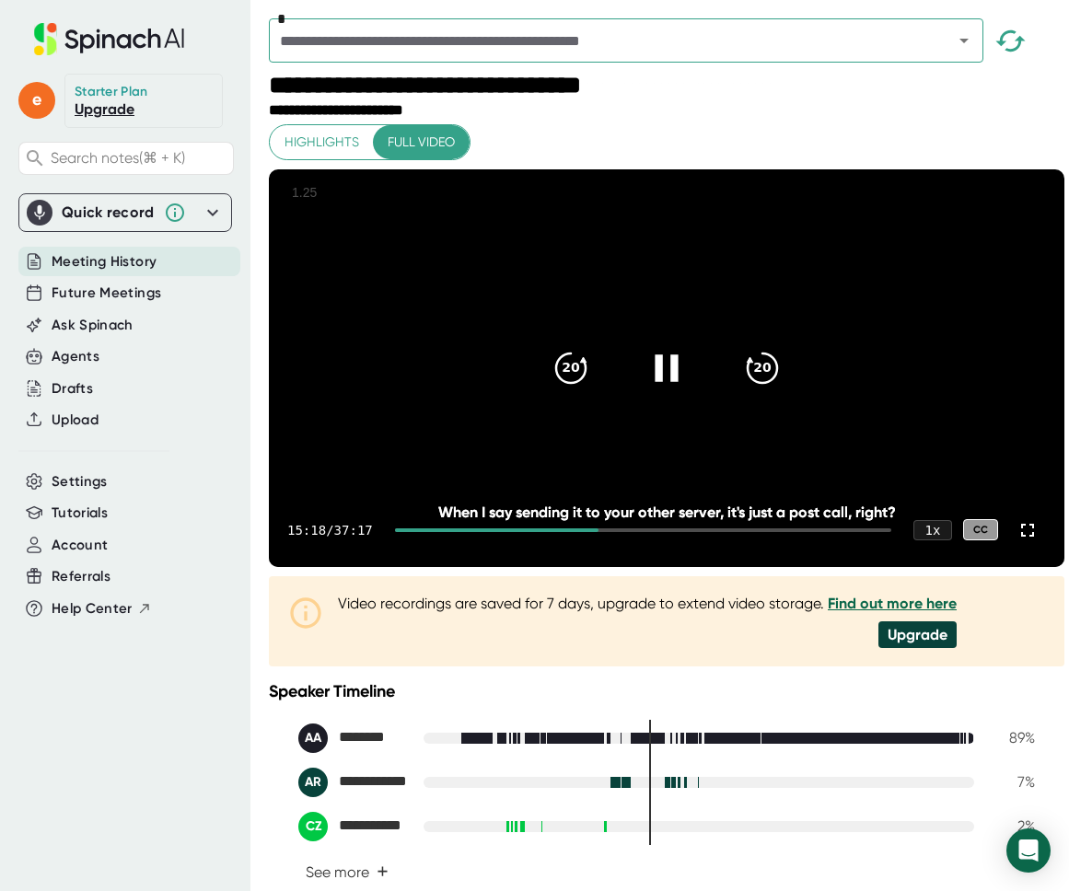
click at [644, 381] on icon at bounding box center [667, 367] width 46 height 46
click at [682, 390] on div at bounding box center [666, 368] width 77 height 77
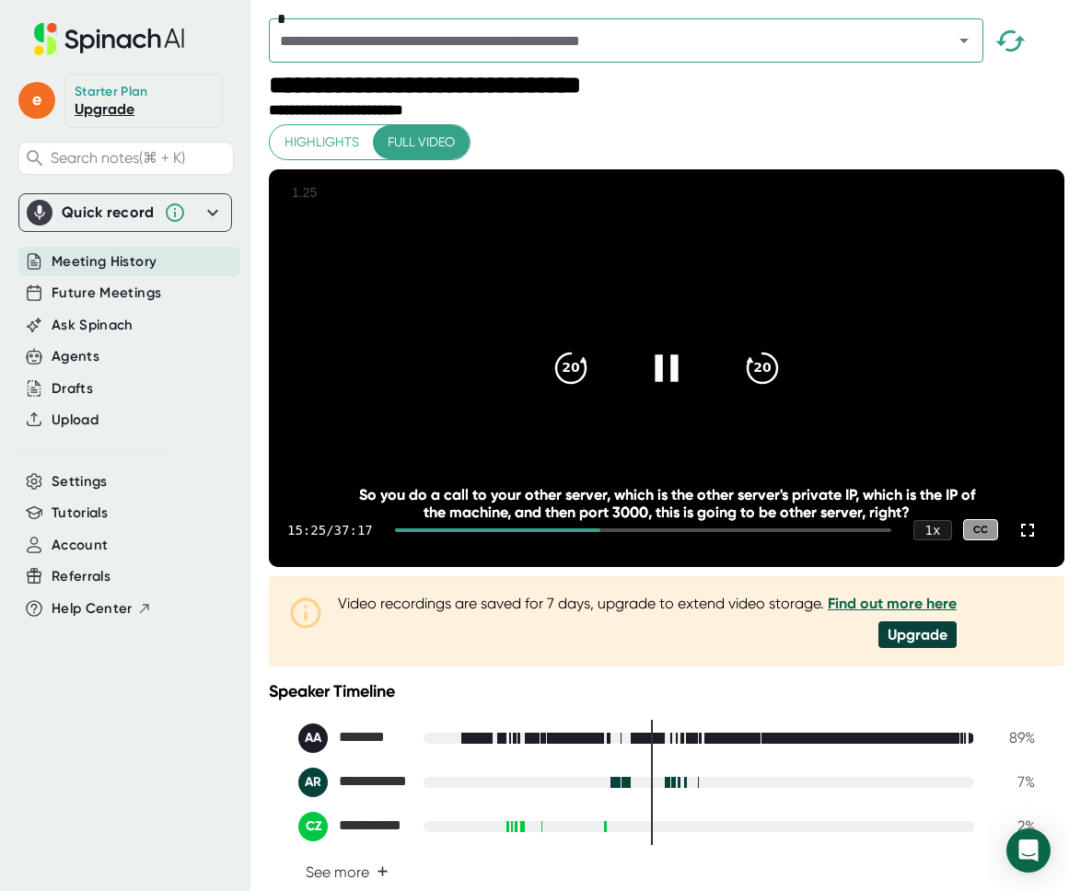
click at [633, 381] on div at bounding box center [666, 368] width 77 height 77
click at [670, 407] on div at bounding box center [666, 368] width 77 height 77
click at [672, 388] on icon at bounding box center [667, 367] width 46 height 46
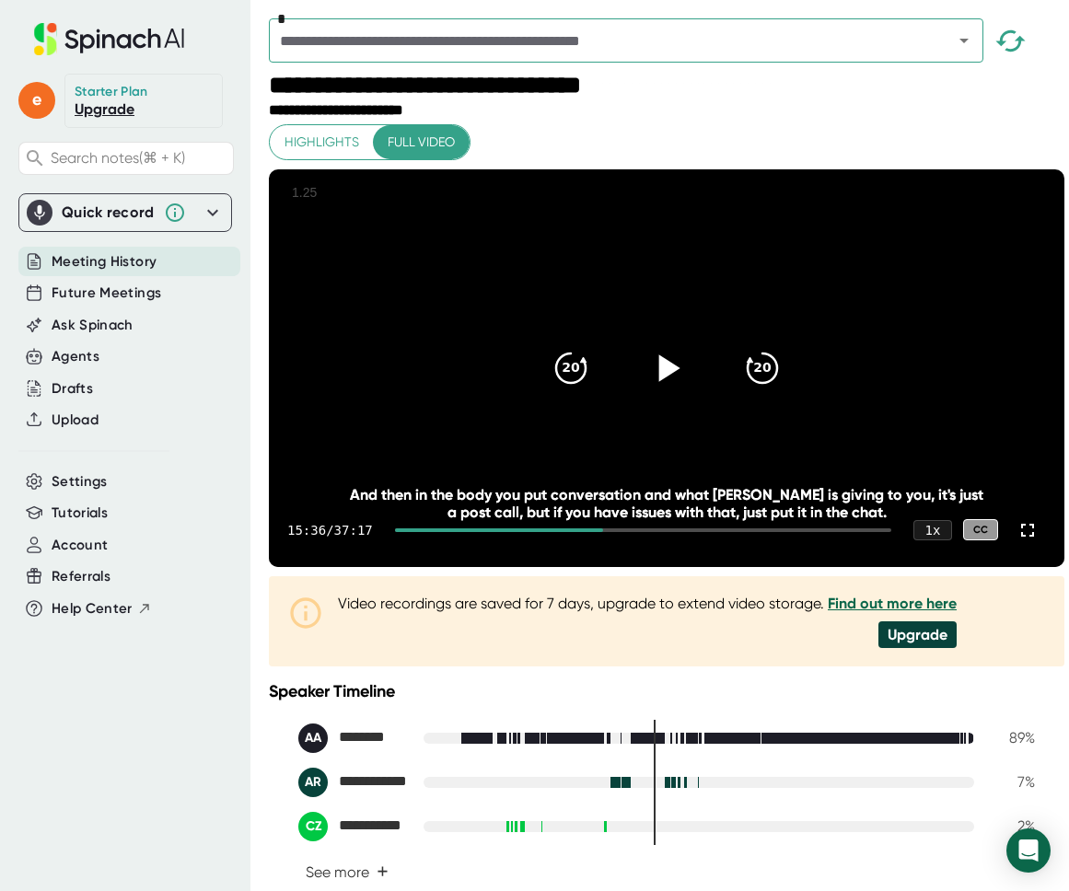
click at [659, 381] on icon at bounding box center [669, 367] width 21 height 27
click at [655, 381] on icon at bounding box center [666, 367] width 23 height 27
click at [962, 567] on div "15:39 / 37:17 1 x CC" at bounding box center [666, 530] width 795 height 74
click at [702, 481] on video at bounding box center [666, 368] width 795 height 398
click at [694, 466] on video at bounding box center [666, 368] width 795 height 398
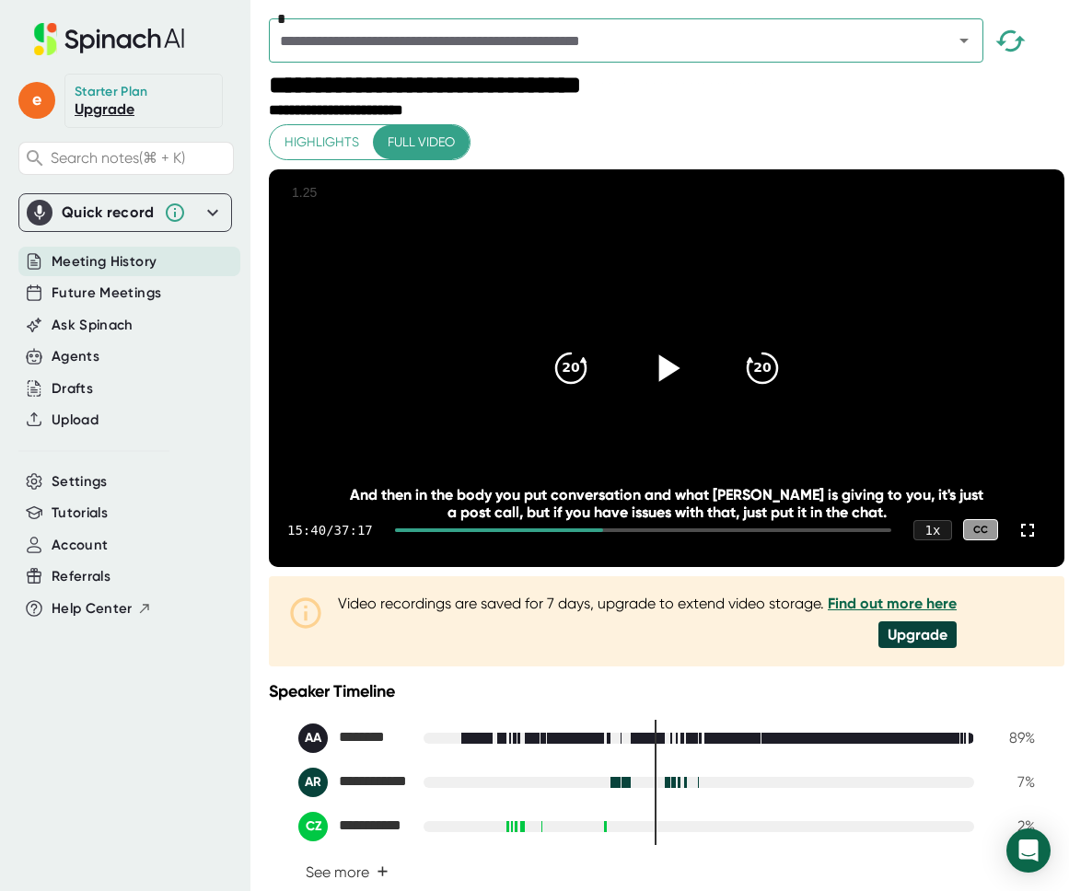
click at [670, 390] on icon at bounding box center [667, 367] width 46 height 46
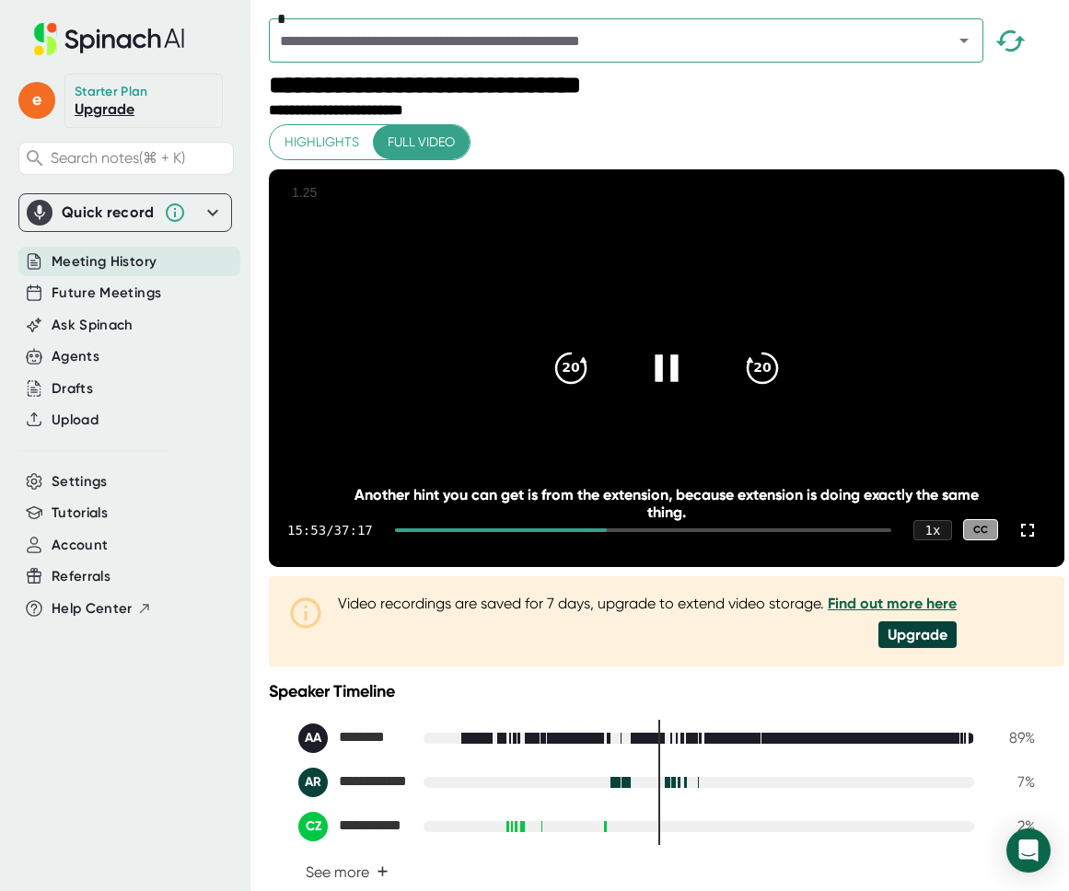
click at [667, 390] on icon at bounding box center [667, 367] width 46 height 46
click at [659, 381] on icon at bounding box center [669, 367] width 21 height 27
click at [659, 390] on icon at bounding box center [667, 367] width 46 height 46
click at [678, 390] on icon at bounding box center [667, 367] width 46 height 46
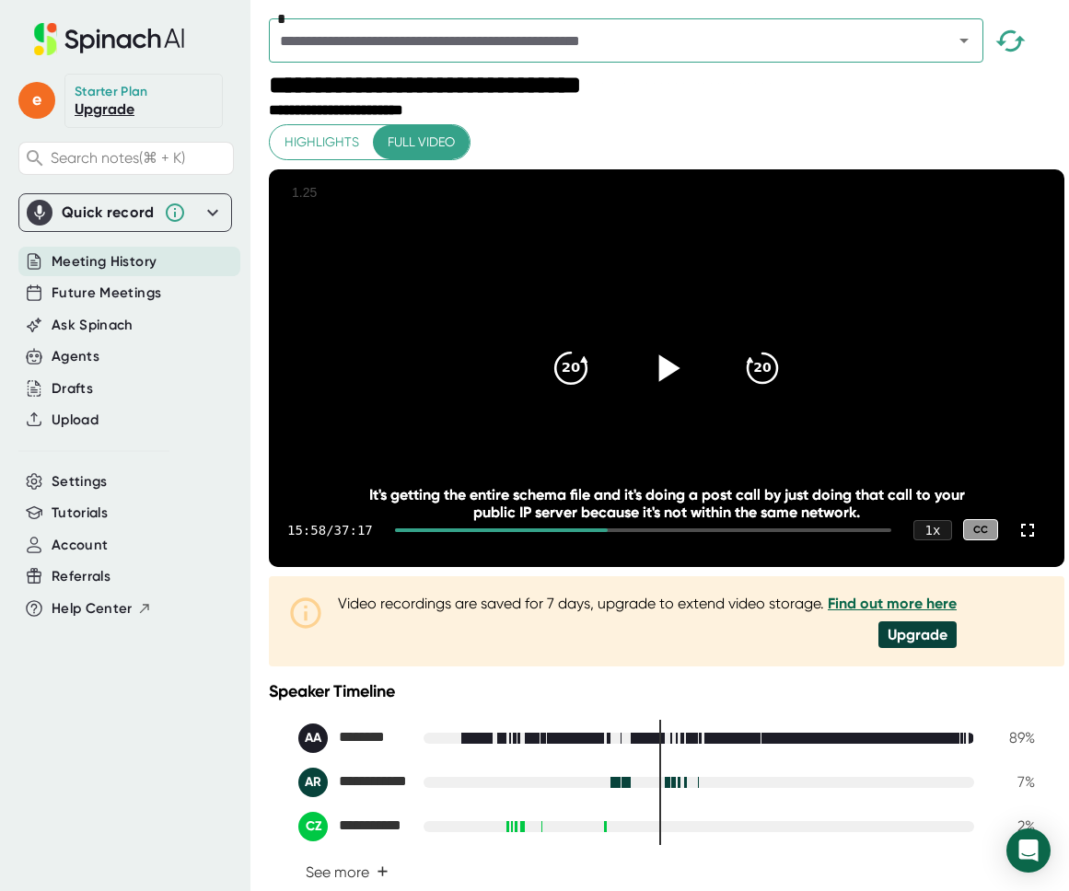
click at [572, 351] on div "20 20 15:58 / 37:17 1 x CC It's getting the entire schema file and it's doing a…" at bounding box center [666, 368] width 795 height 398
click at [648, 377] on icon at bounding box center [667, 367] width 46 height 46
click at [573, 384] on icon at bounding box center [570, 368] width 31 height 31
click at [644, 374] on icon at bounding box center [667, 367] width 46 height 46
click at [667, 367] on icon at bounding box center [667, 367] width 46 height 46
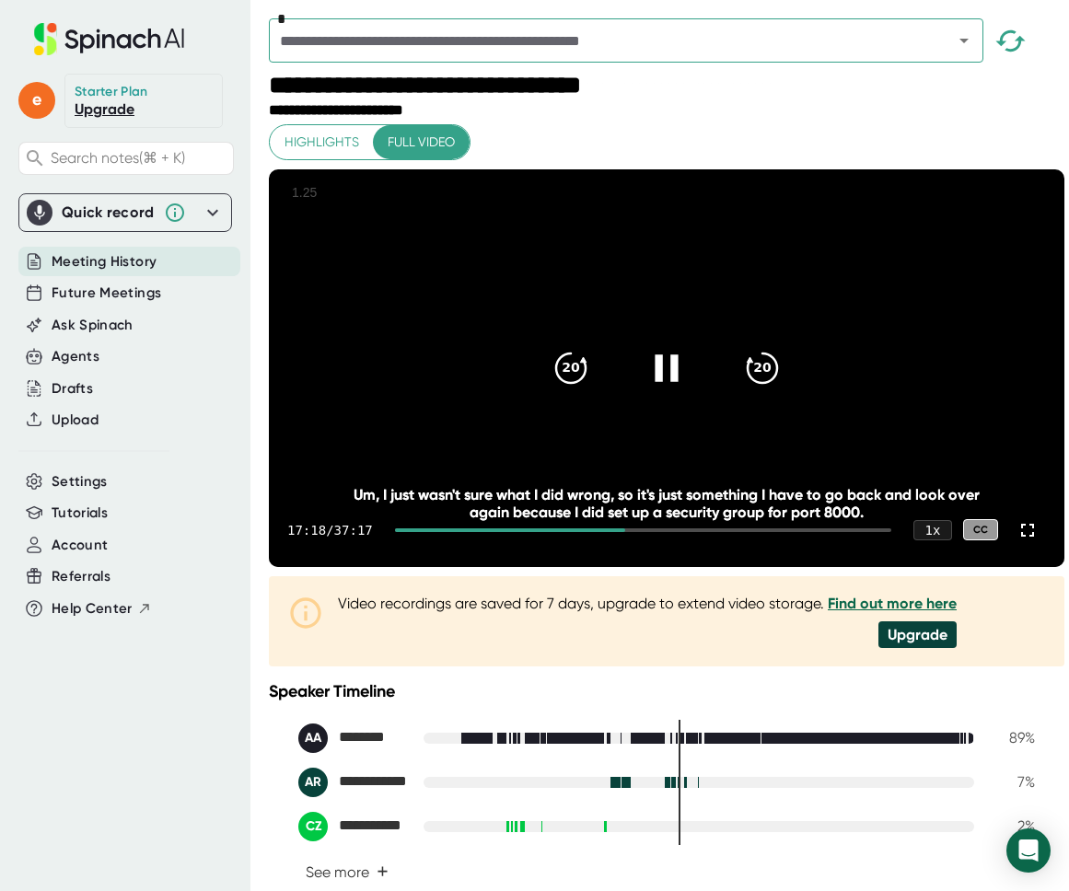
click at [658, 388] on icon at bounding box center [667, 367] width 46 height 46
